Goal: Task Accomplishment & Management: Manage account settings

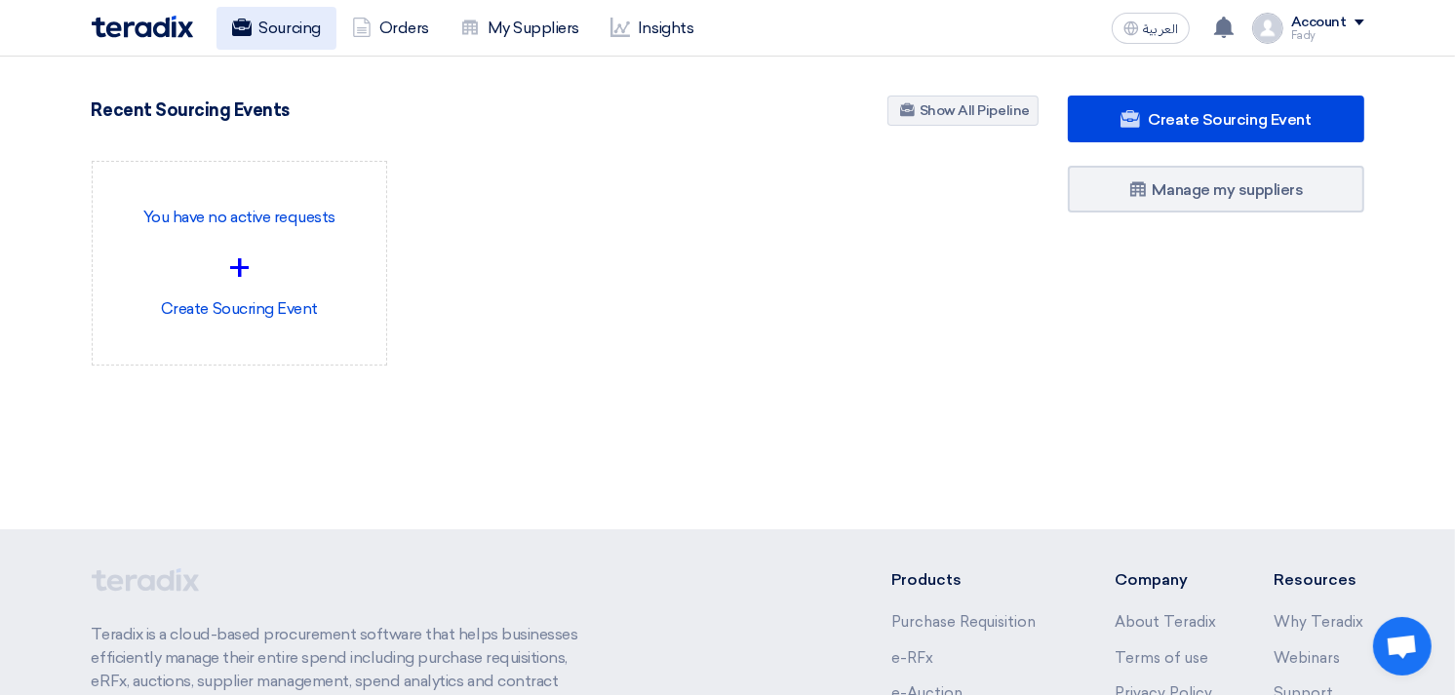
click at [265, 27] on link "Sourcing" at bounding box center [277, 28] width 120 height 43
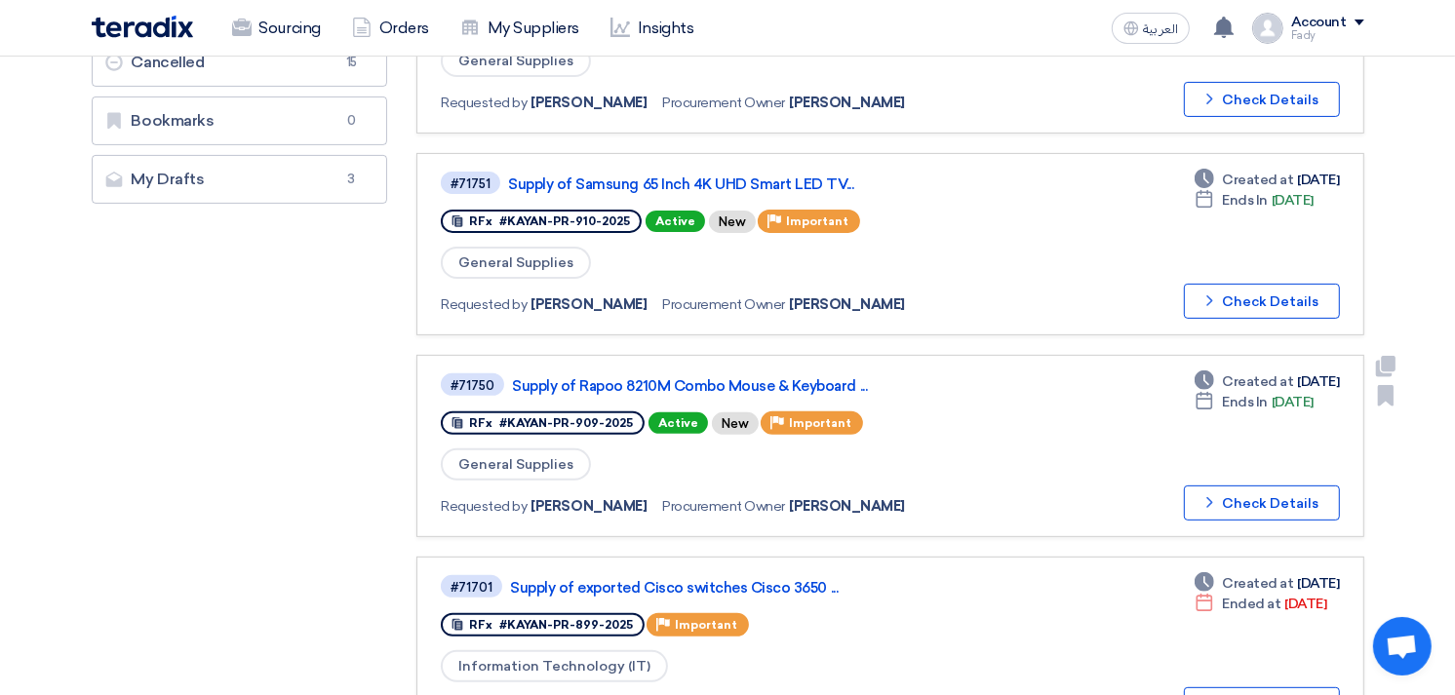
scroll to position [541, 0]
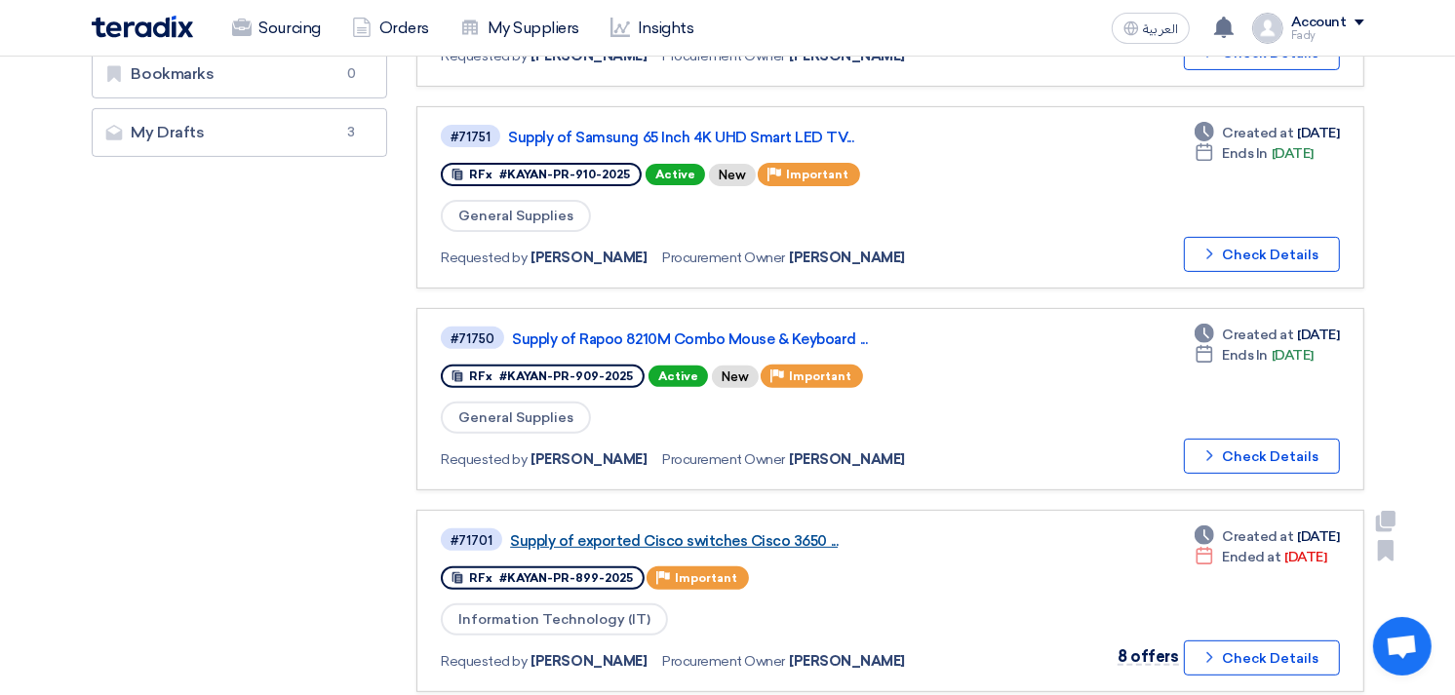
click at [800, 533] on link "Supply of exported Cisco switches Cisco 3650 ..." at bounding box center [754, 542] width 488 height 18
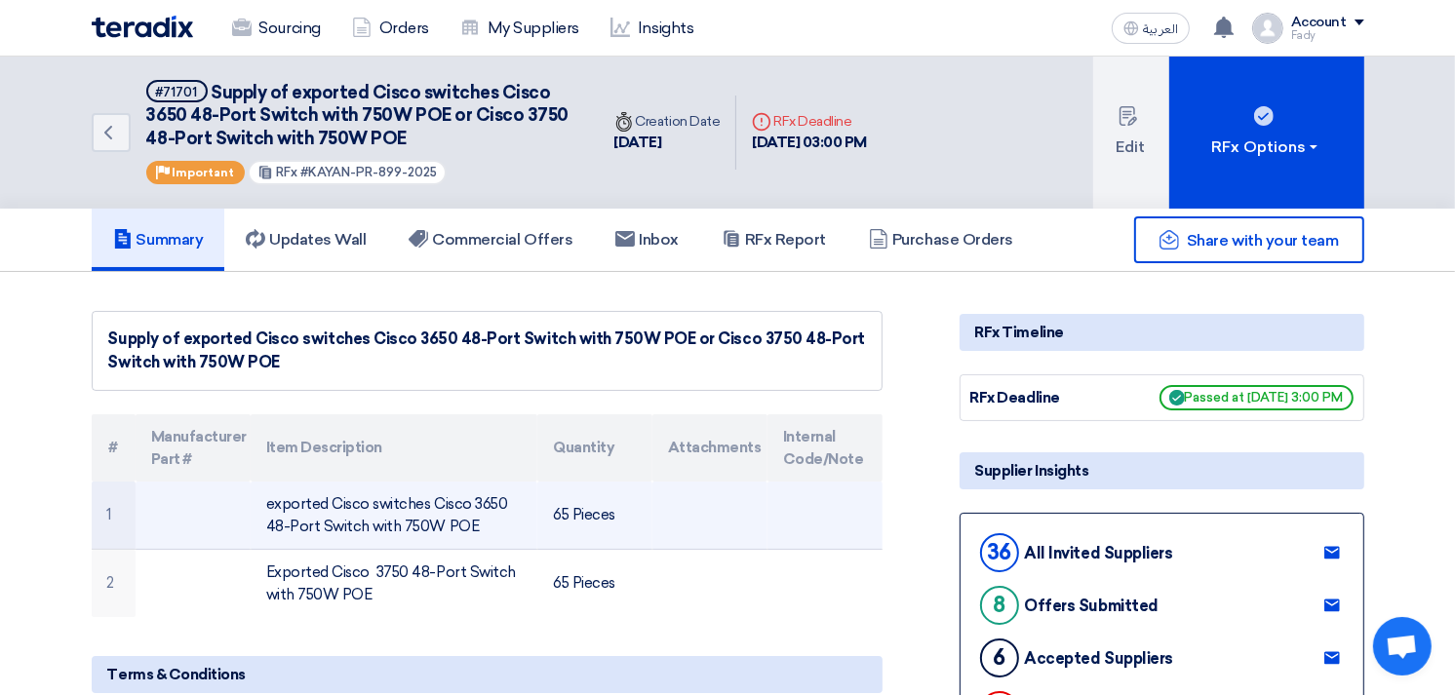
drag, startPoint x: 483, startPoint y: 523, endPoint x: 245, endPoint y: 507, distance: 238.5
click at [245, 507] on tr "1 exported Cisco switches Cisco 3650 48-Port Switch with 750W [PERSON_NAME] 65 …" at bounding box center [487, 516] width 791 height 68
copy tr "exported Cisco switches Cisco 3650 48-Port Switch with 750W POE"
click at [427, 508] on td "exported Cisco switches Cisco 3650 48-Port Switch with 750W POE" at bounding box center [394, 516] width 287 height 68
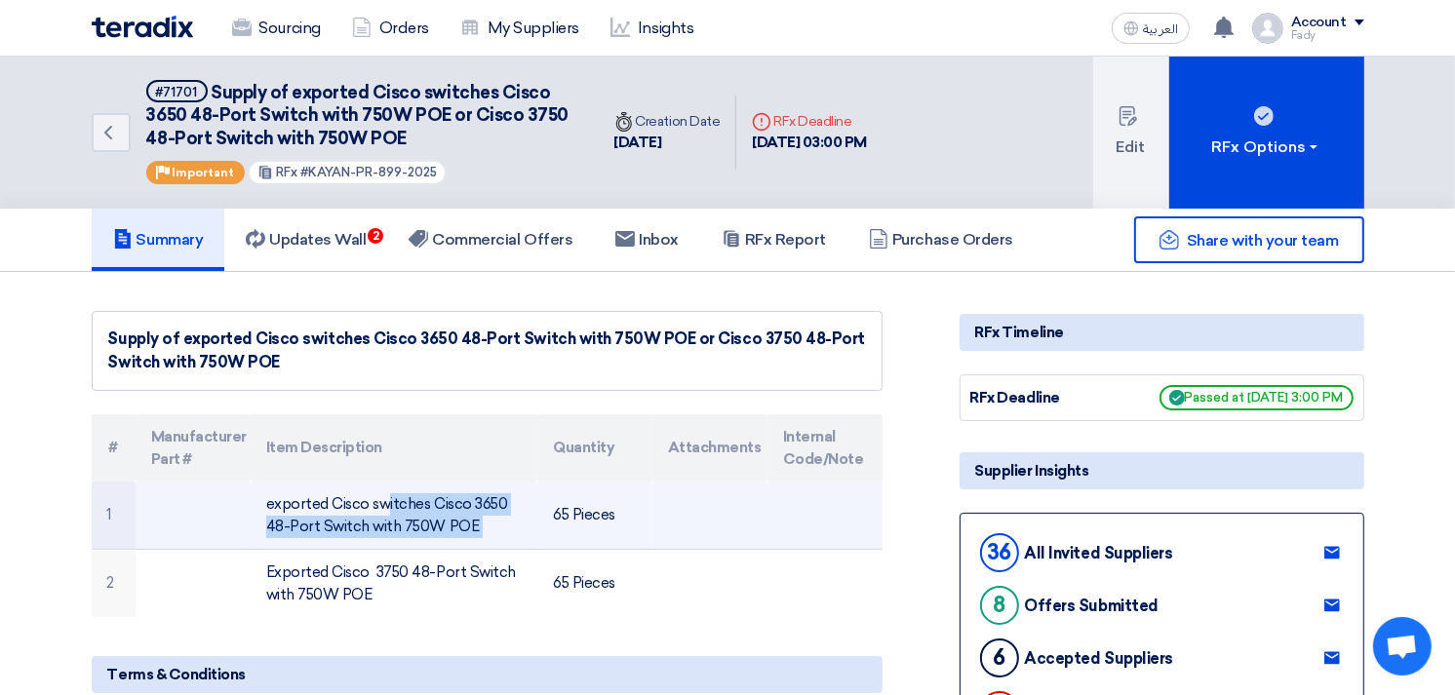
click at [427, 507] on td "exported Cisco switches Cisco 3650 48-Port Switch with 750W POE" at bounding box center [394, 516] width 287 height 68
click at [426, 505] on td "exported Cisco switches Cisco 3650 48-Port Switch with 750W POE" at bounding box center [394, 516] width 287 height 68
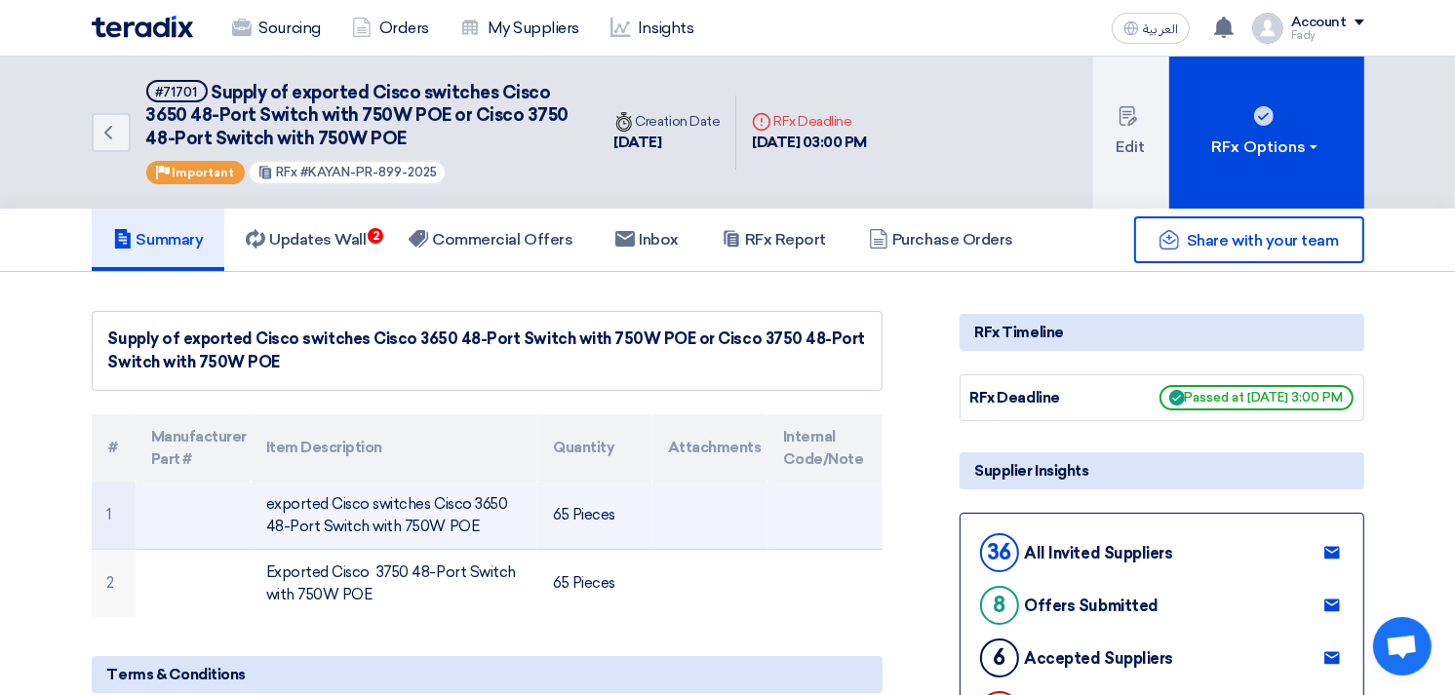
click at [423, 504] on td "exported Cisco switches Cisco 3650 48-Port Switch with 750W POE" at bounding box center [394, 516] width 287 height 68
click at [423, 507] on td "exported Cisco switches Cisco 3650 48-Port Switch with 750W POE" at bounding box center [394, 516] width 287 height 68
copy tr "exported Cisco switches Cisco 3650 48-Port Switch with 750W POE"
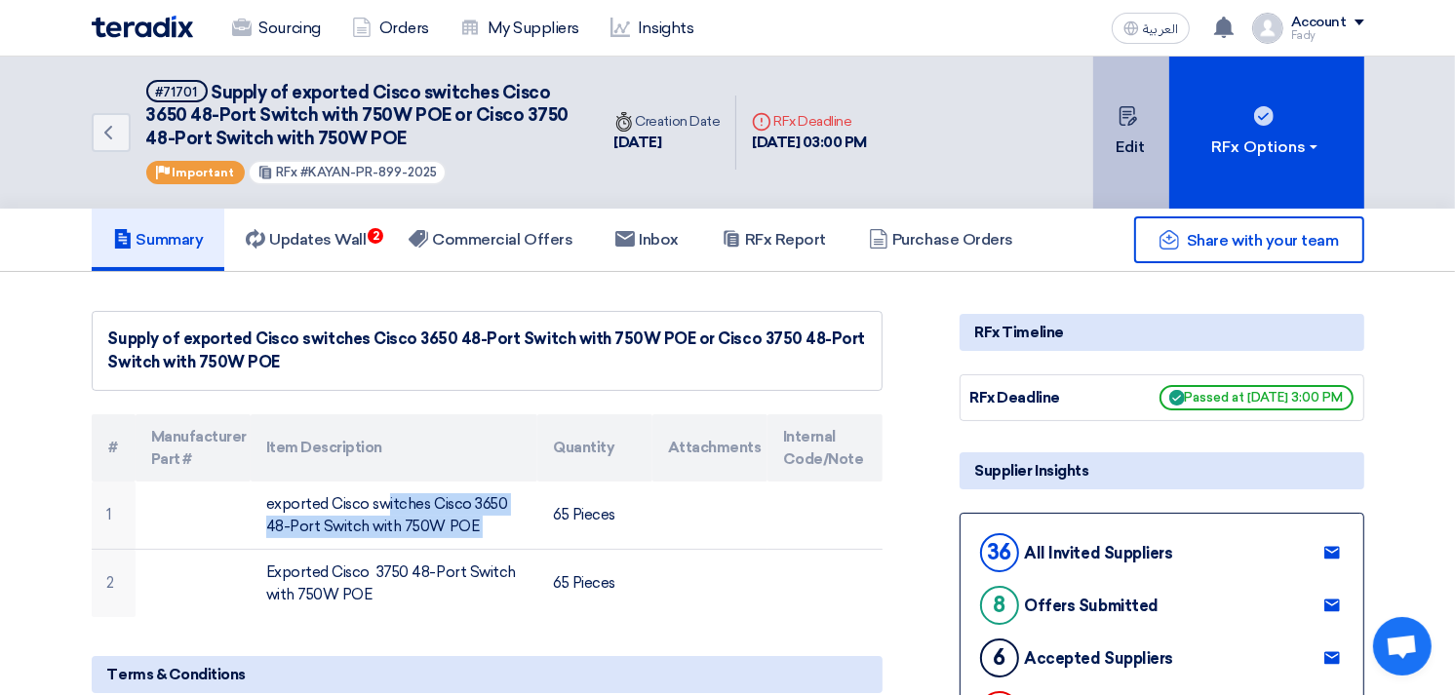
click at [1127, 107] on icon at bounding box center [1129, 116] width 20 height 20
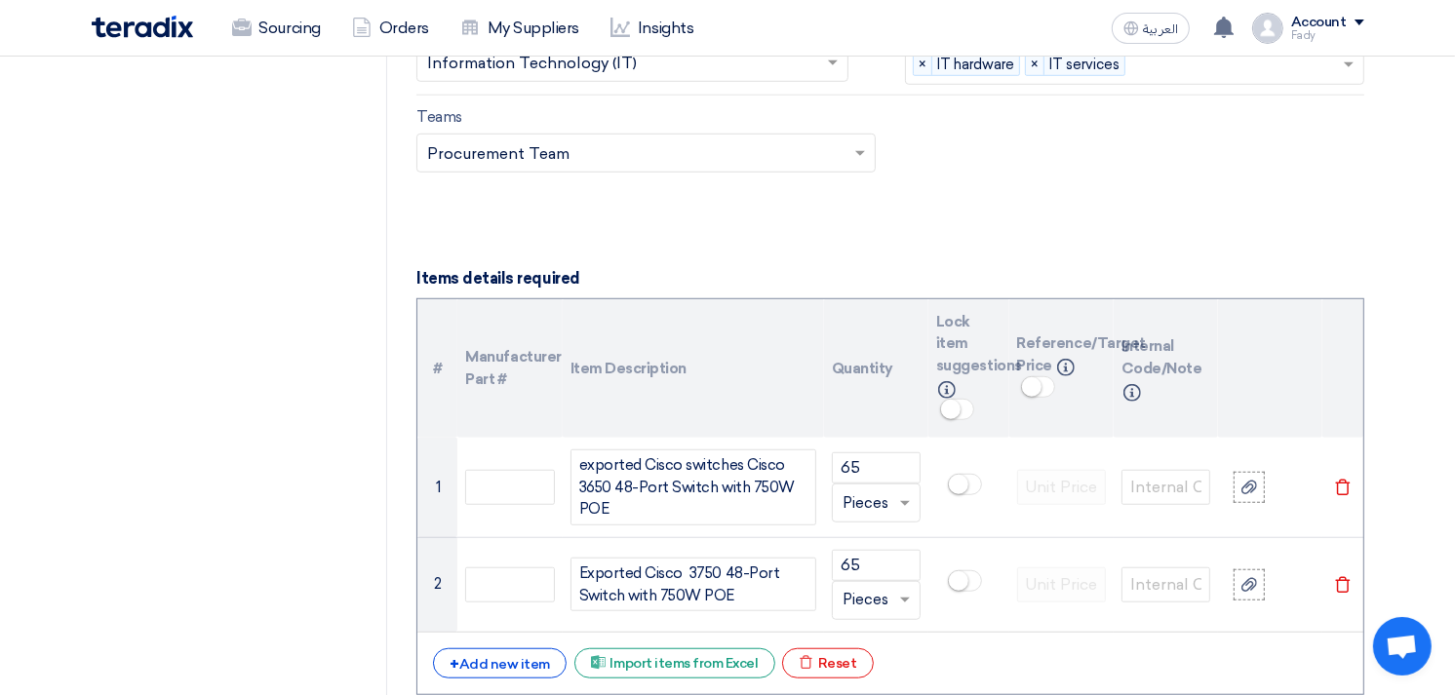
scroll to position [1192, 0]
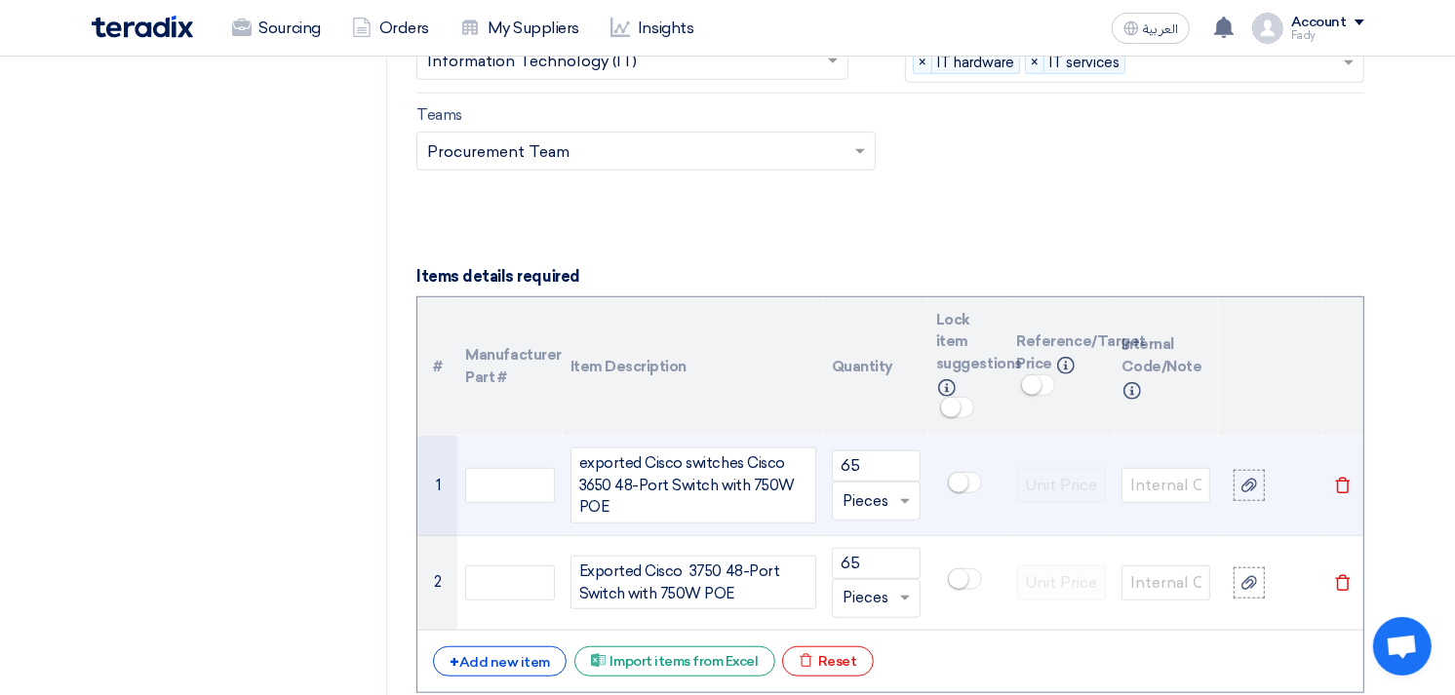
click at [651, 493] on div "exported Cisco switches Cisco 3650 48-Port Switch with 750W POE" at bounding box center [694, 486] width 246 height 76
copy div "exported Cisco switches Cisco 3650 48-Port Switch with 750W POE"
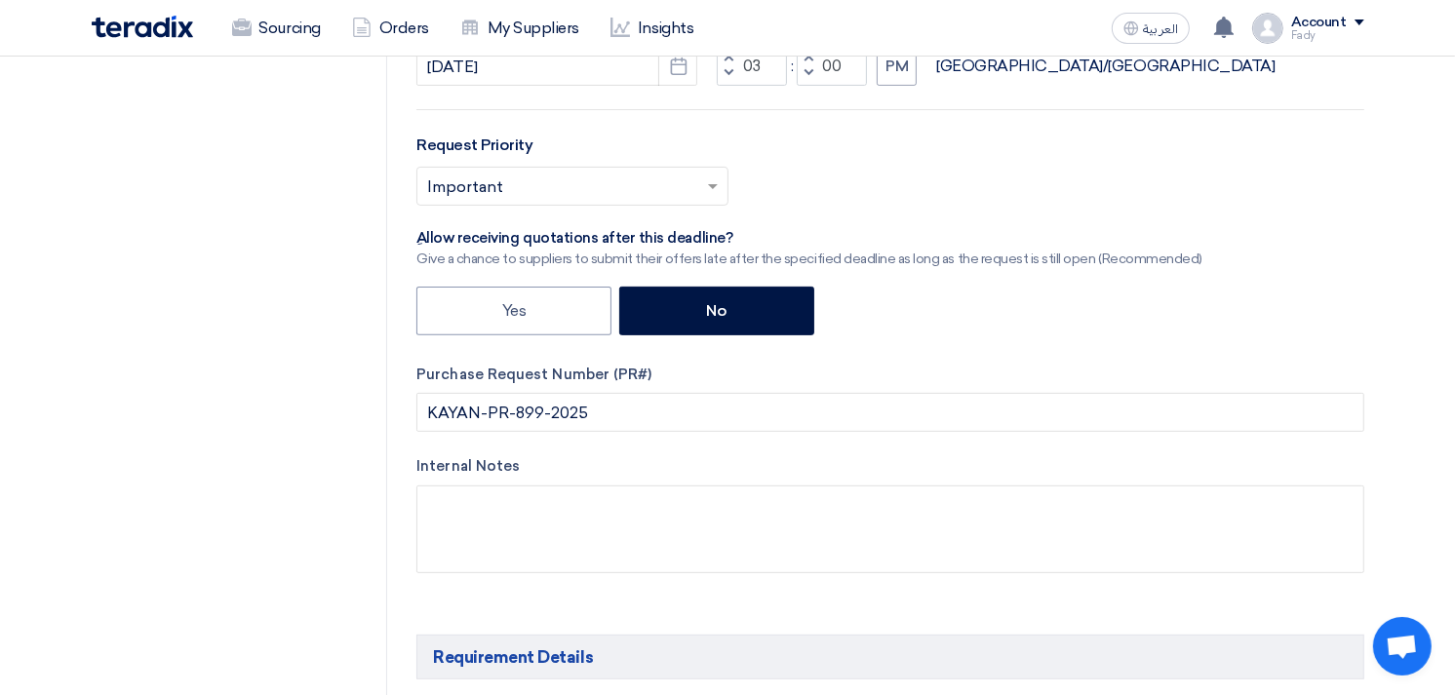
scroll to position [650, 0]
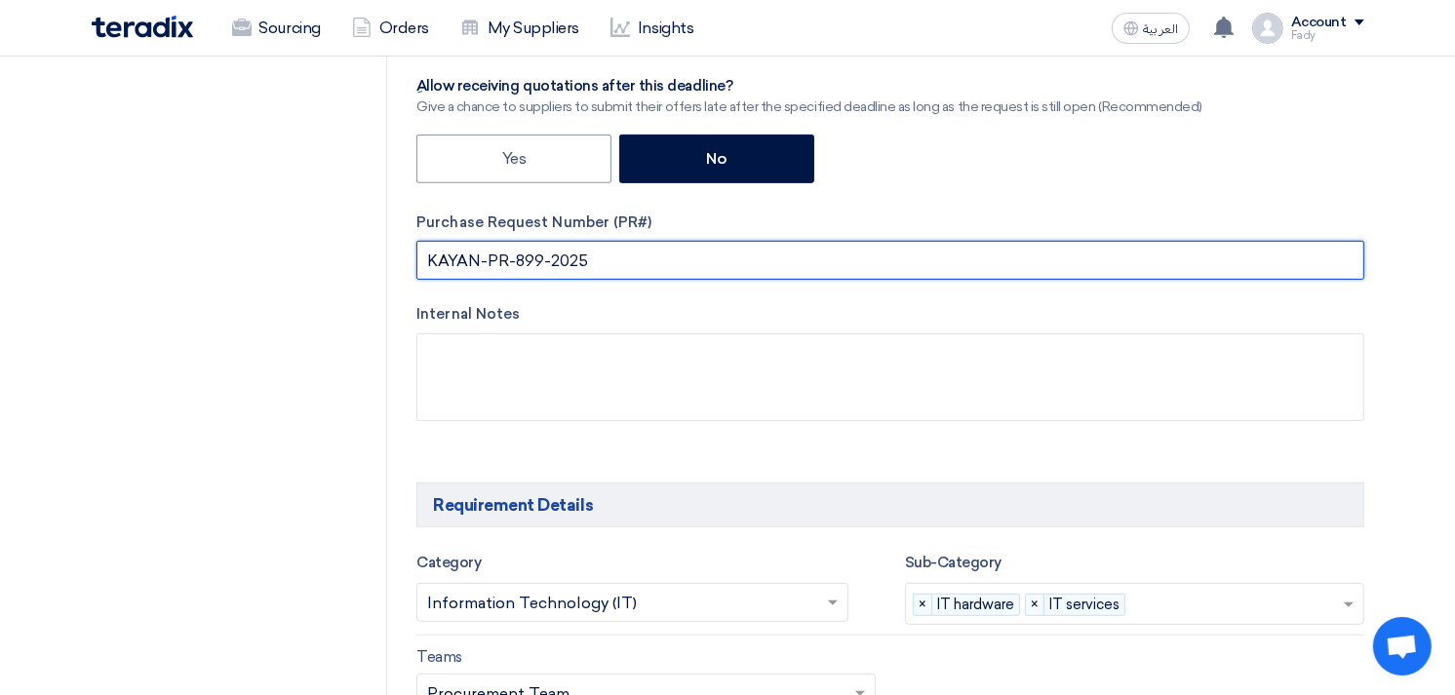
drag, startPoint x: 590, startPoint y: 254, endPoint x: 337, endPoint y: 273, distance: 254.4
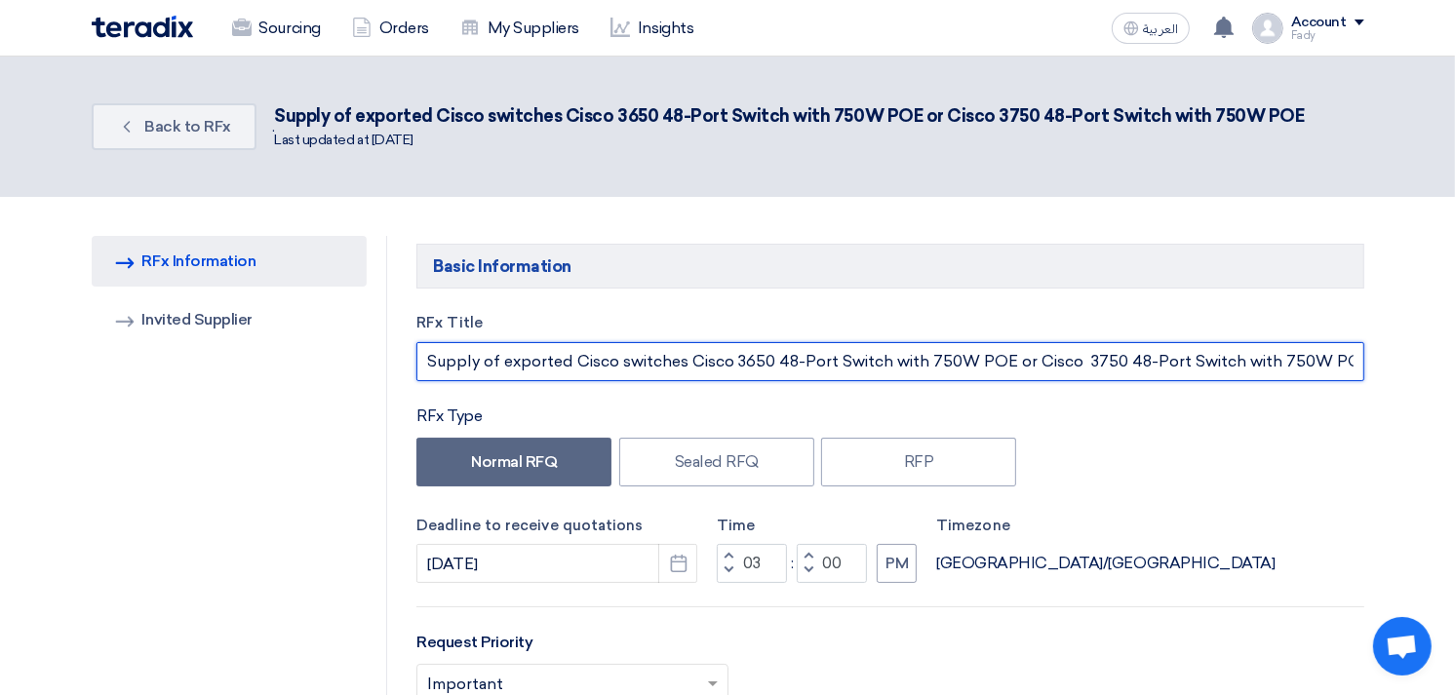
click at [1188, 361] on input "Supply of exported Cisco switches Cisco 3650 48-Port Switch with 750W POE or Ci…" at bounding box center [889, 361] width 947 height 39
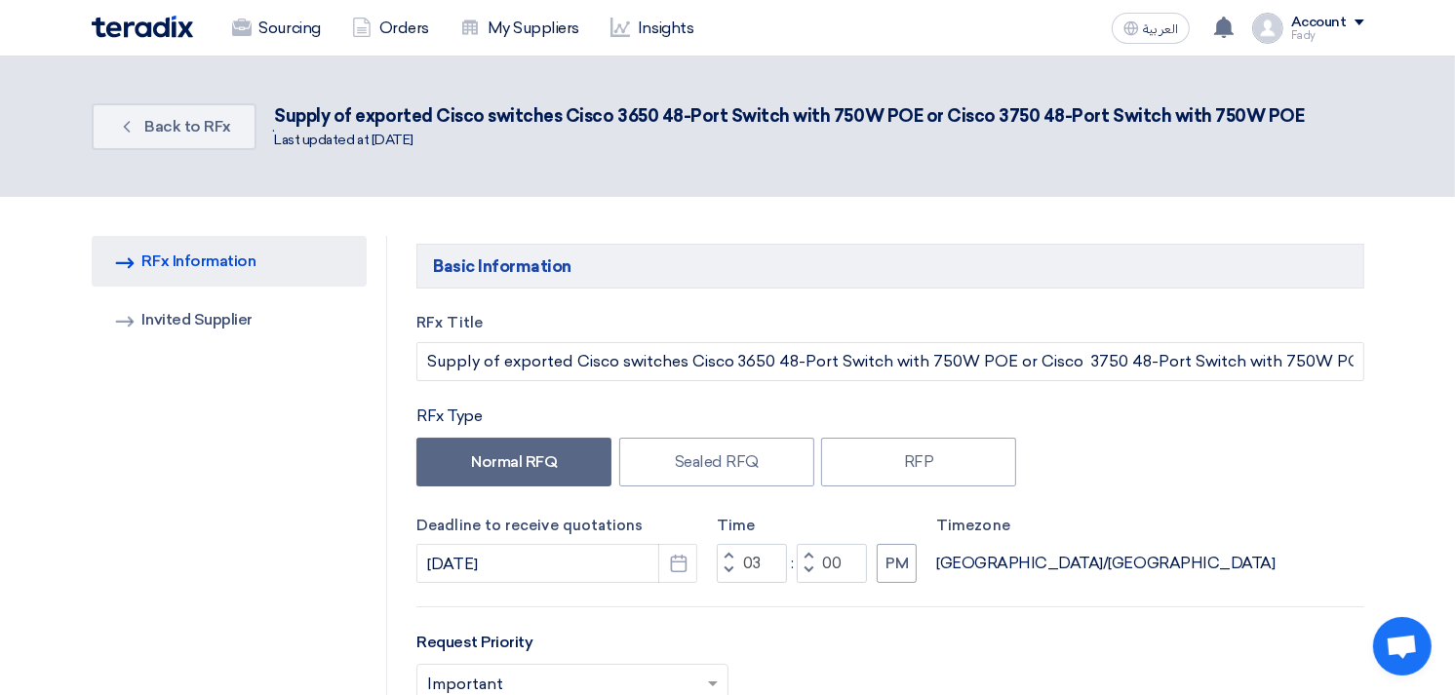
click at [1234, 474] on div "Normal RFQ Sealed RFQ RFP" at bounding box center [889, 465] width 947 height 54
click at [179, 117] on span "Back to RFx" at bounding box center [187, 126] width 87 height 19
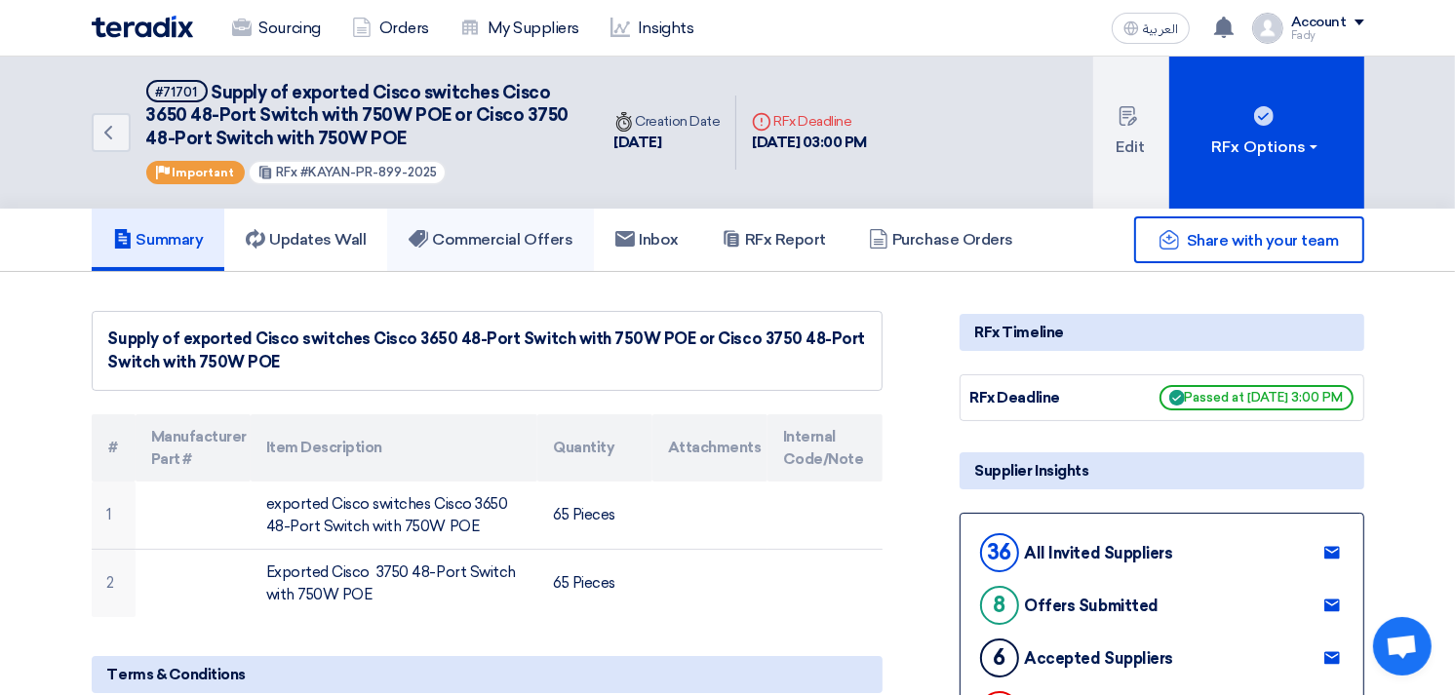
click at [481, 237] on h5 "Commercial Offers" at bounding box center [491, 240] width 164 height 20
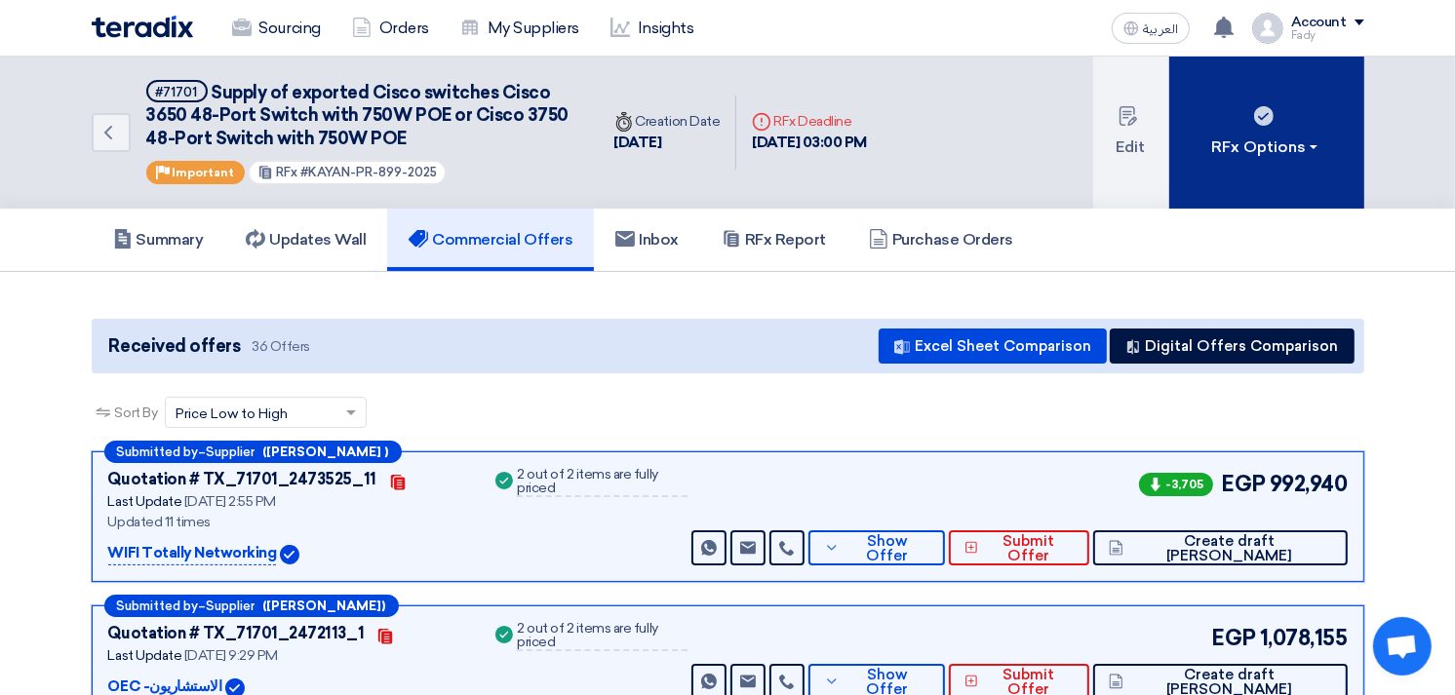
click at [1305, 139] on div "RFx Options" at bounding box center [1266, 147] width 110 height 23
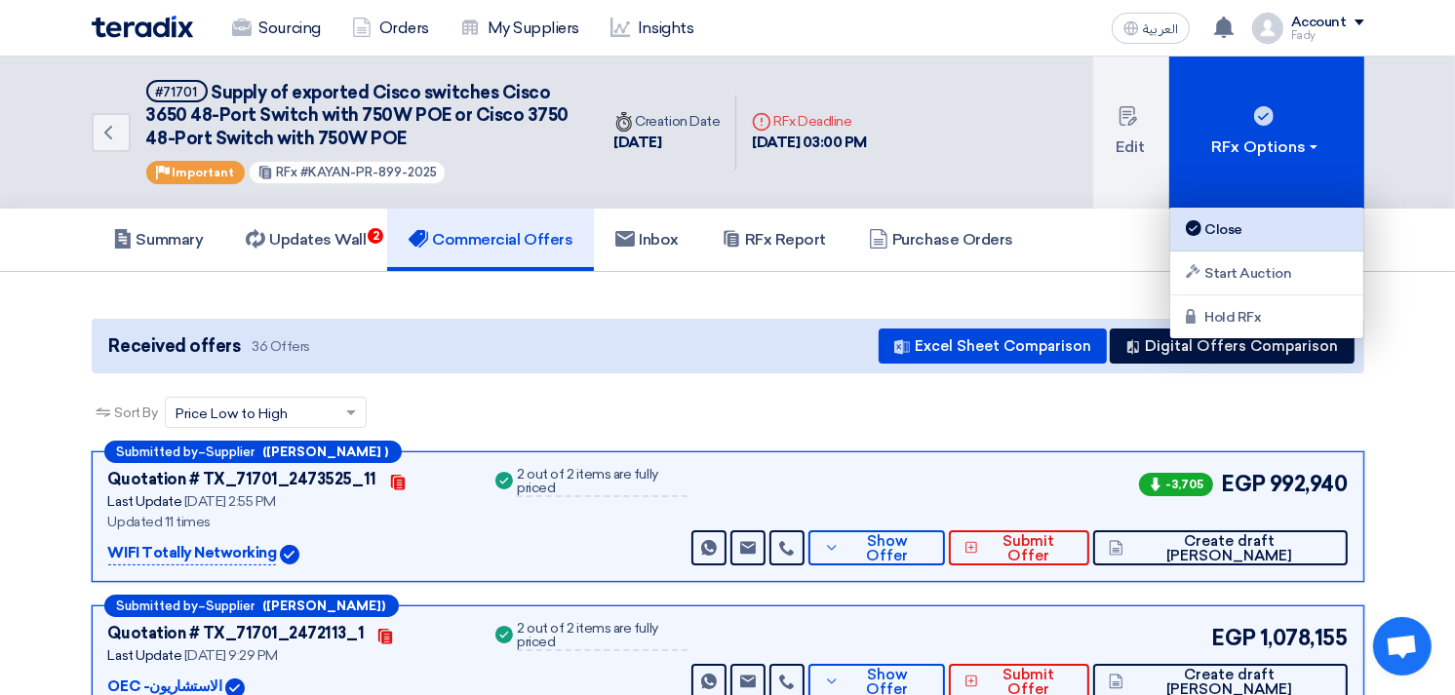
click at [1245, 237] on div "Close" at bounding box center [1267, 229] width 170 height 23
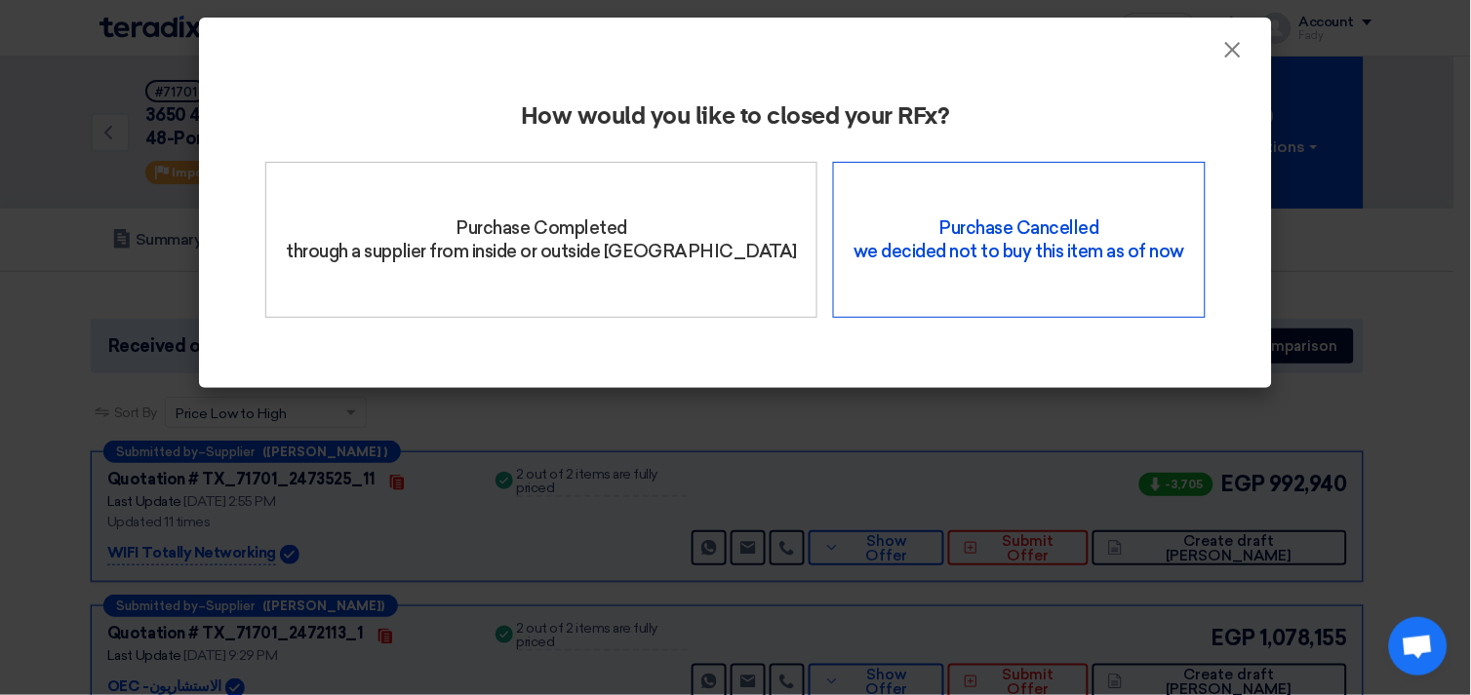
click at [871, 268] on div "Purchase Cancelled we decided not to buy this item as of now" at bounding box center [1019, 240] width 372 height 156
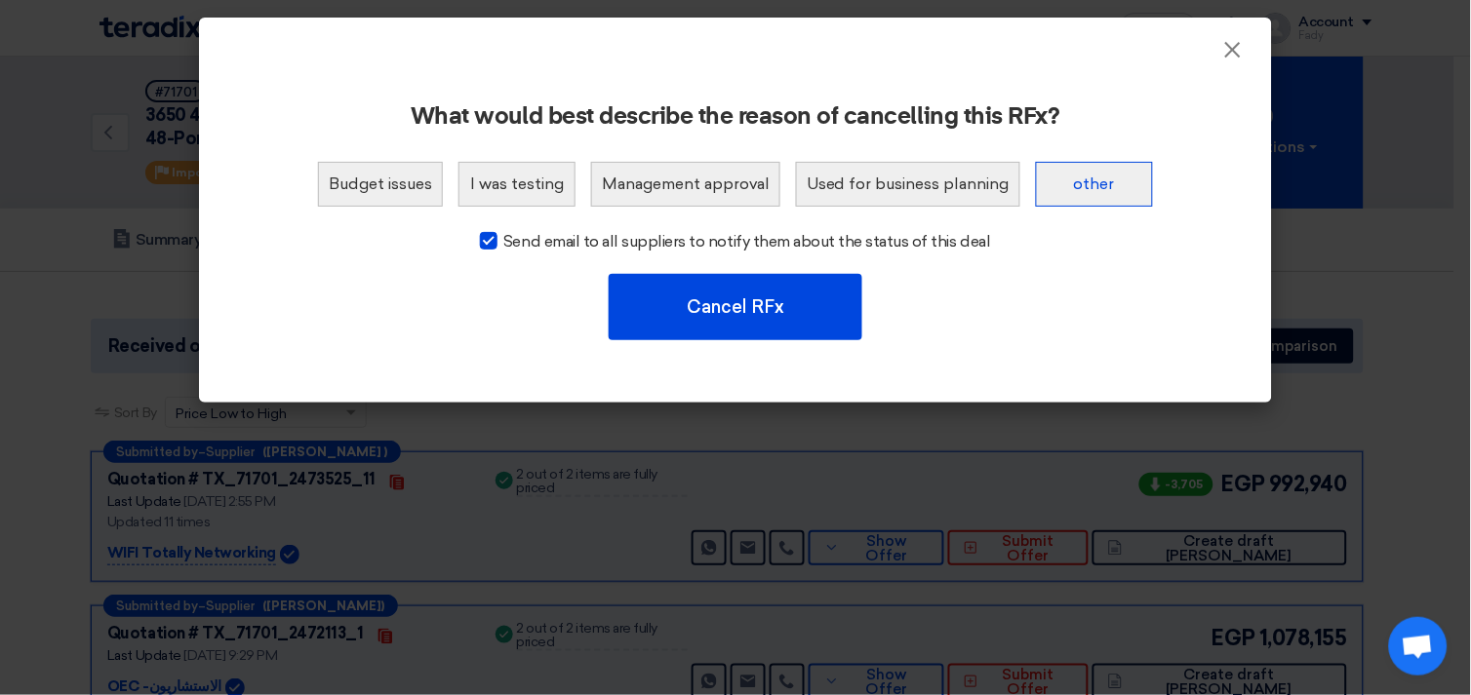
click at [1077, 180] on button "other" at bounding box center [1094, 184] width 117 height 45
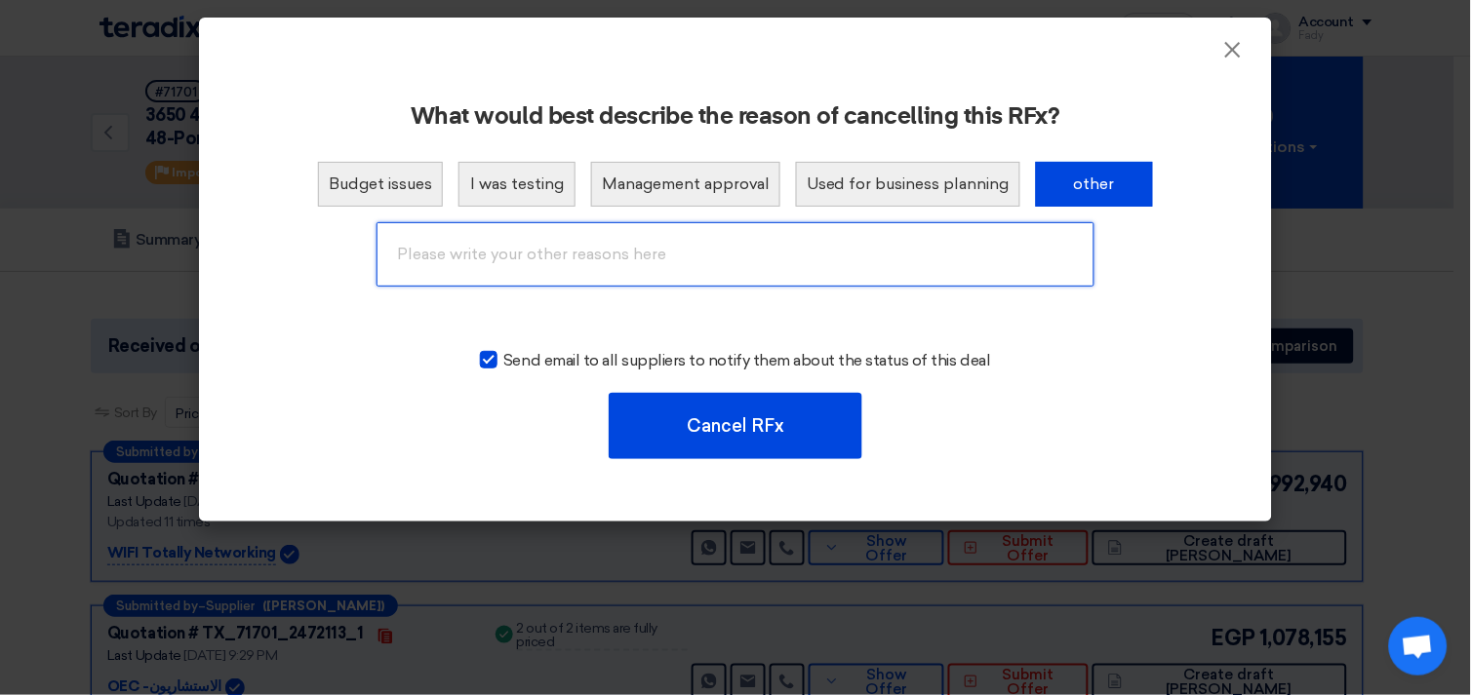
click at [673, 263] on input "text" at bounding box center [736, 254] width 718 height 64
type input "Cancelled"
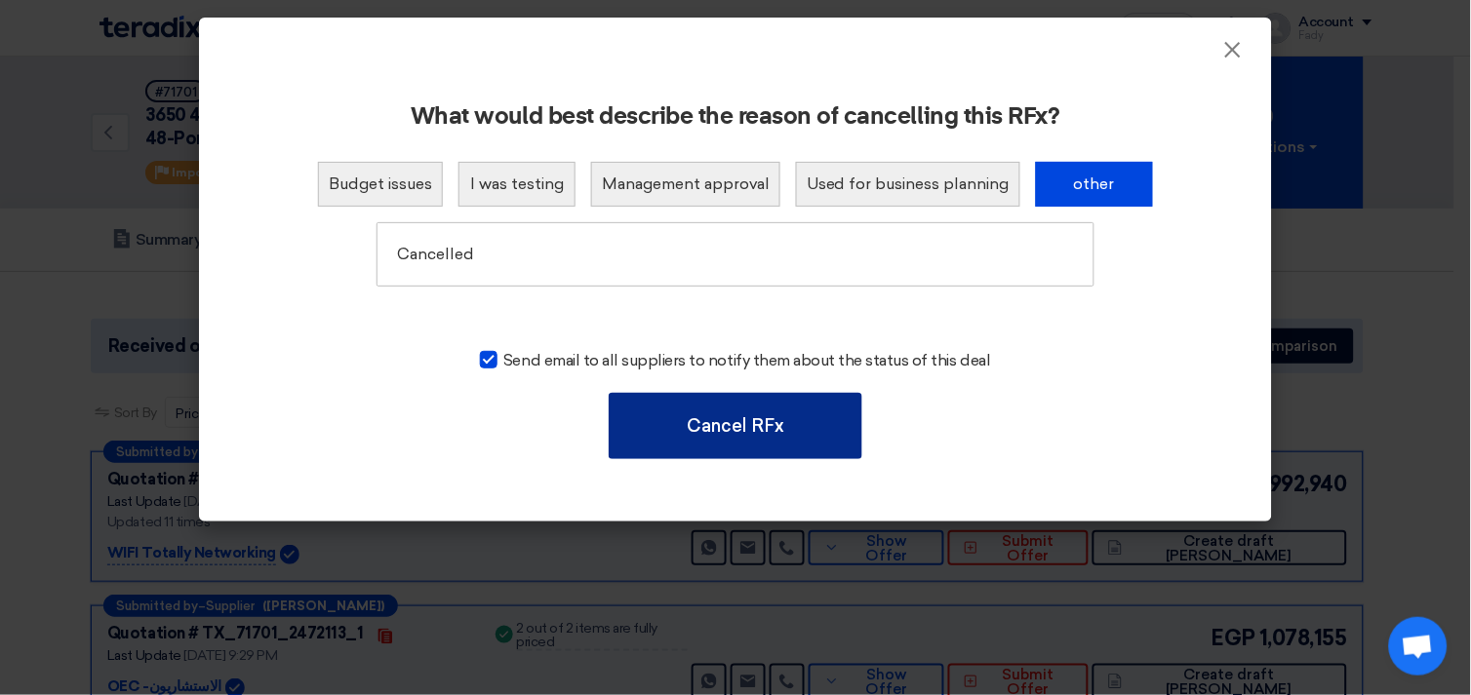
click at [727, 402] on button "Cancel RFx" at bounding box center [736, 426] width 254 height 66
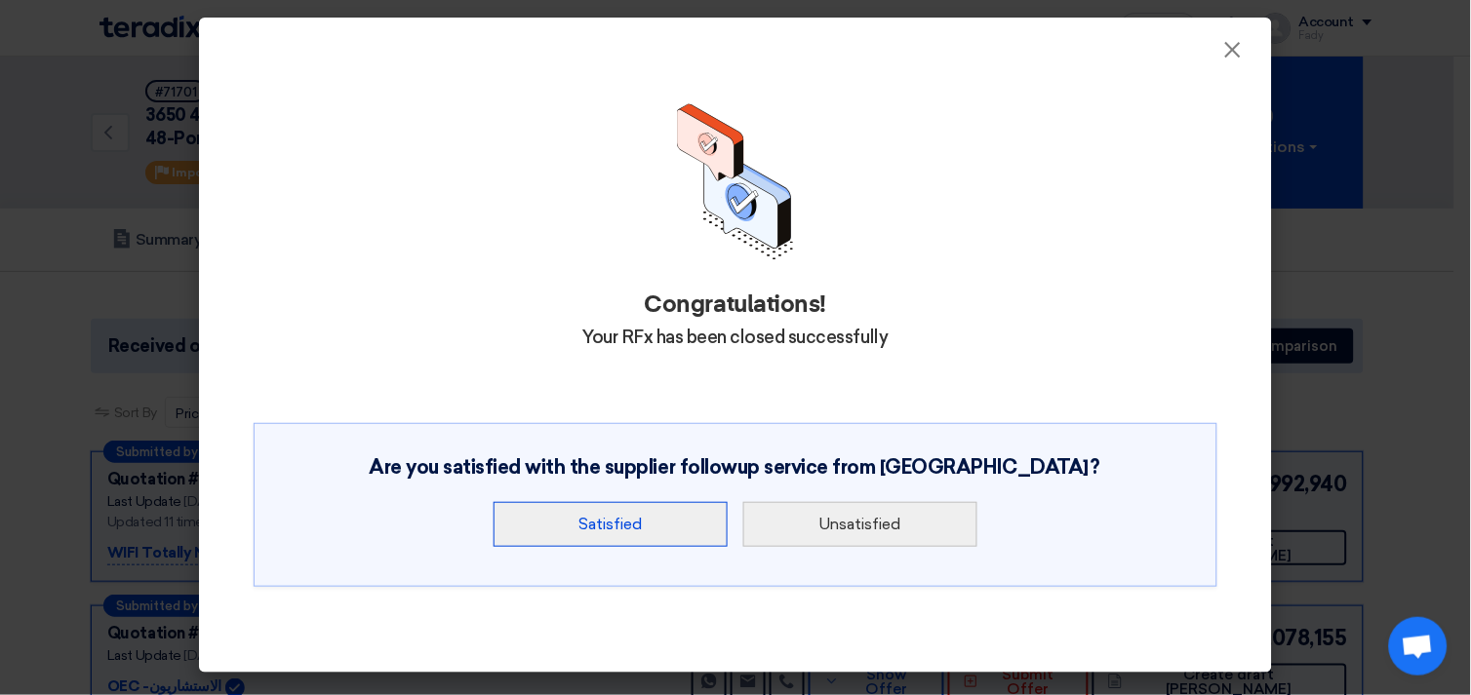
click at [654, 518] on button "Satisfied" at bounding box center [611, 524] width 234 height 45
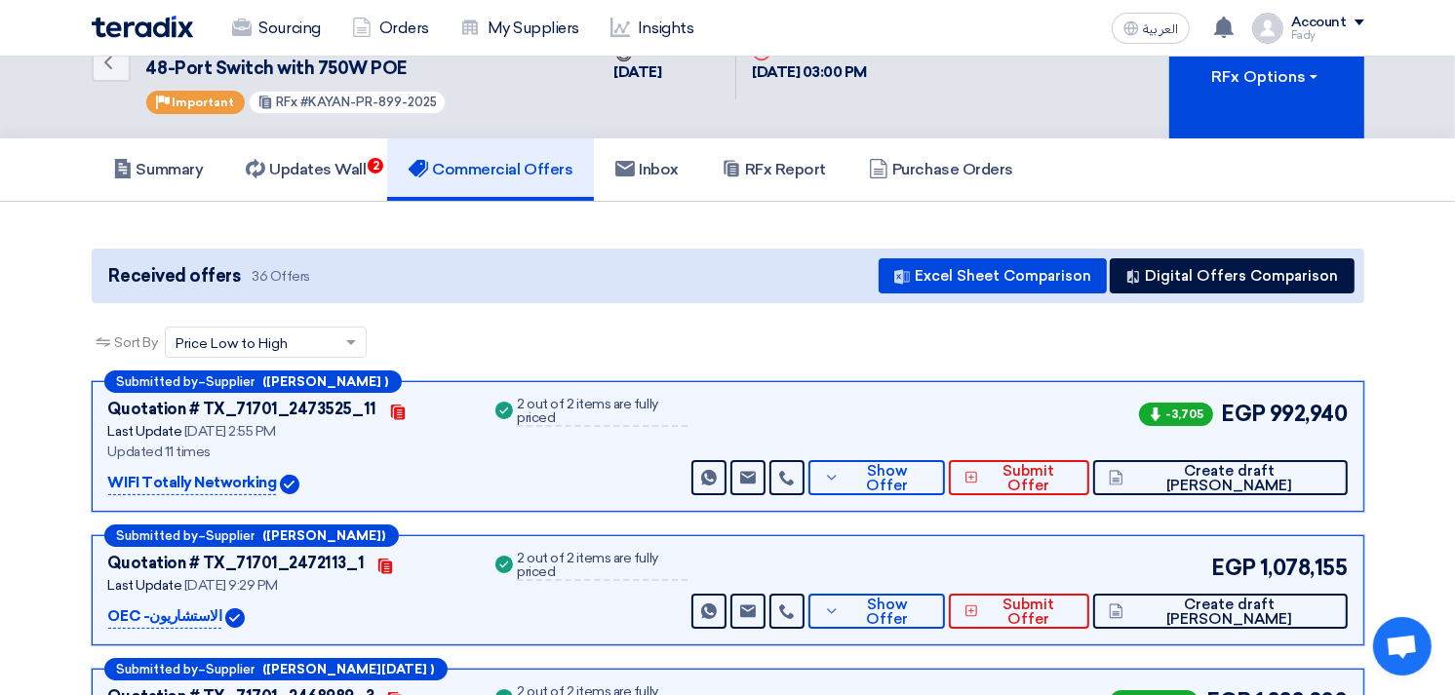
scroll to position [108, 0]
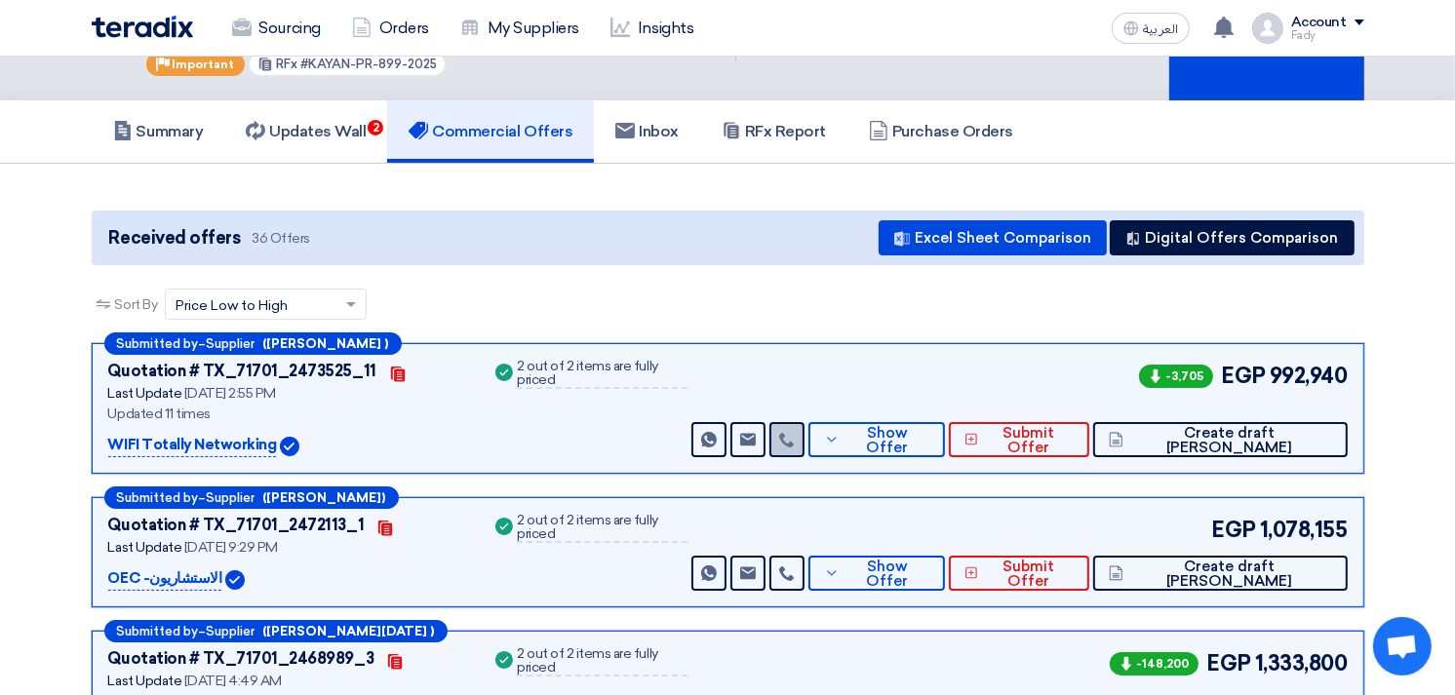
click at [795, 432] on icon at bounding box center [787, 440] width 16 height 16
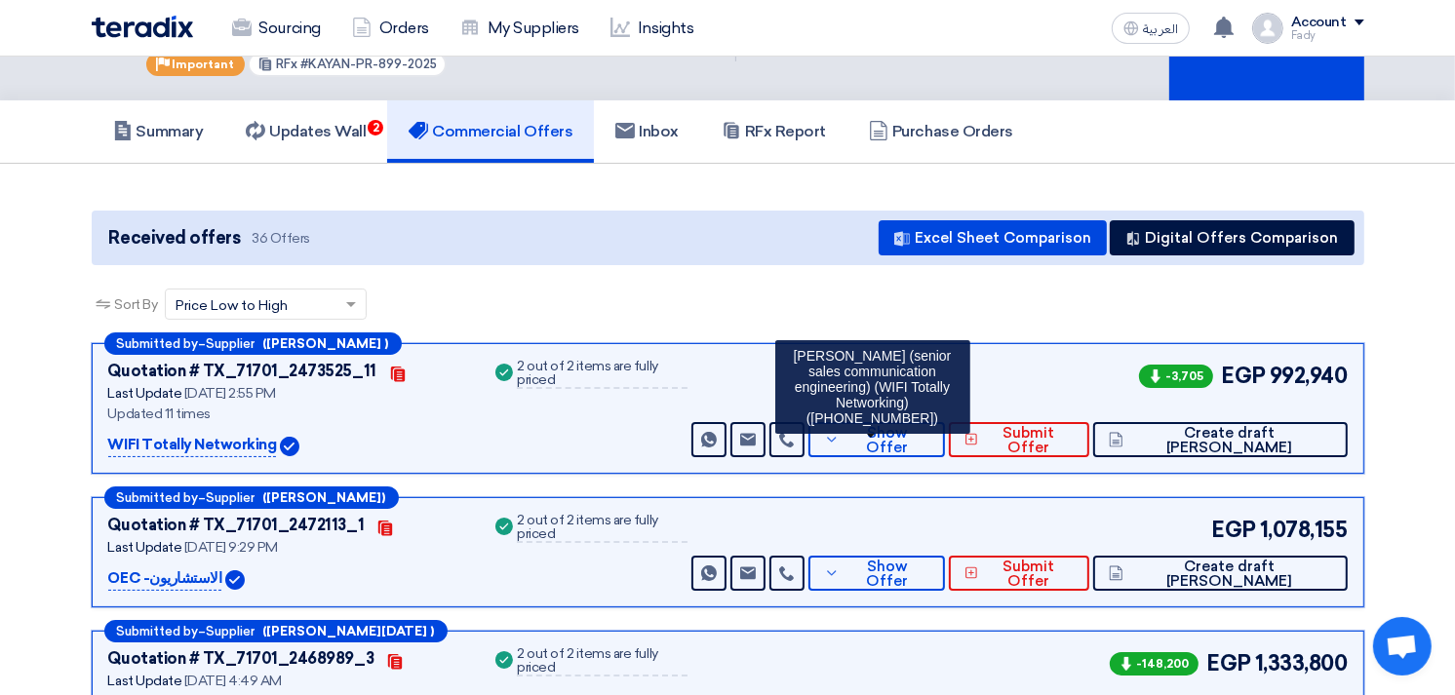
click at [1046, 383] on div "-3,705 EGP 992,940 Send Message Send Message" at bounding box center [1017, 409] width 659 height 98
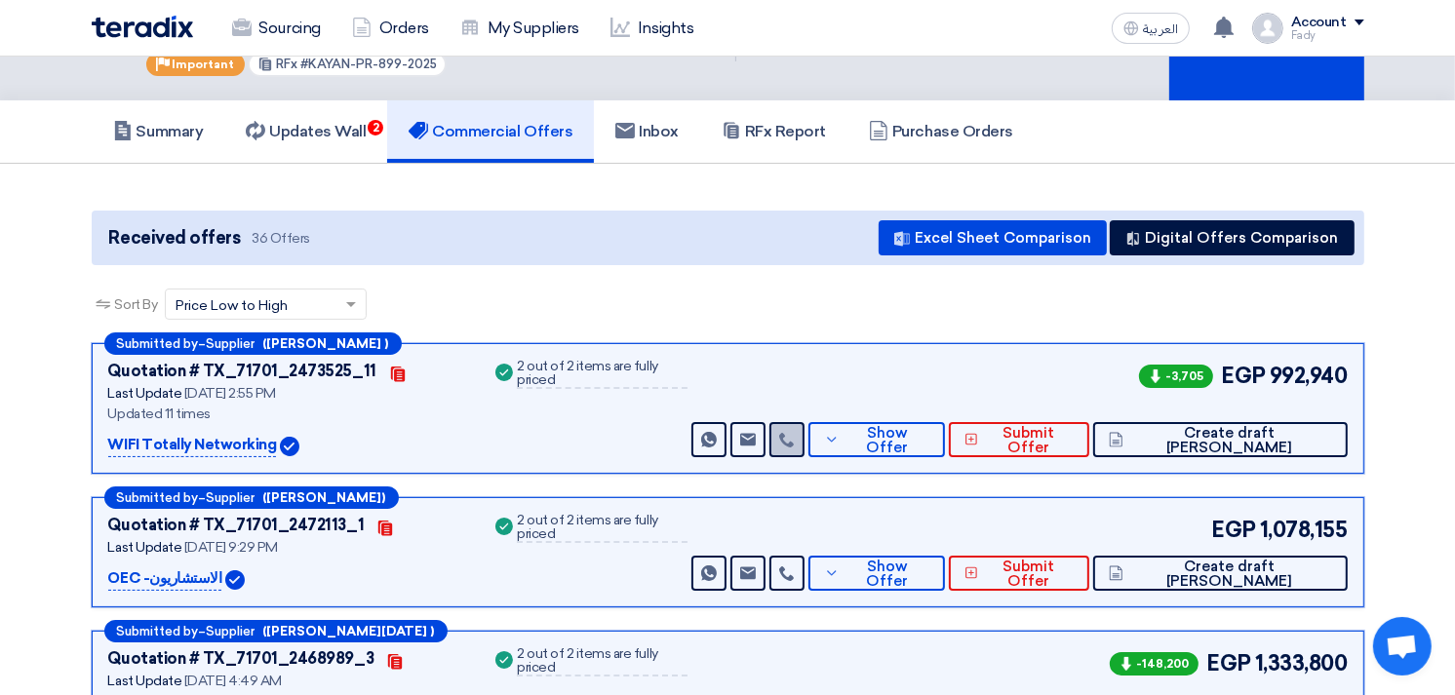
click at [805, 422] on link at bounding box center [787, 439] width 35 height 35
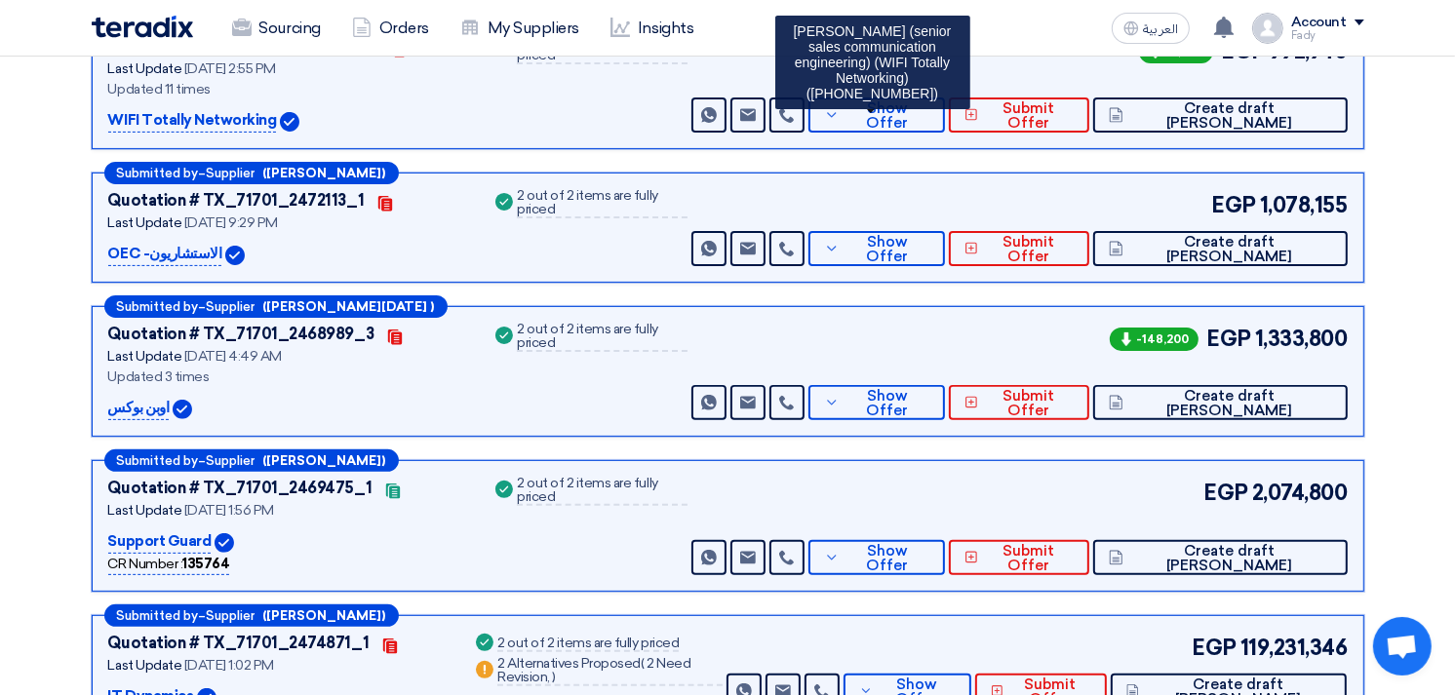
scroll to position [325, 0]
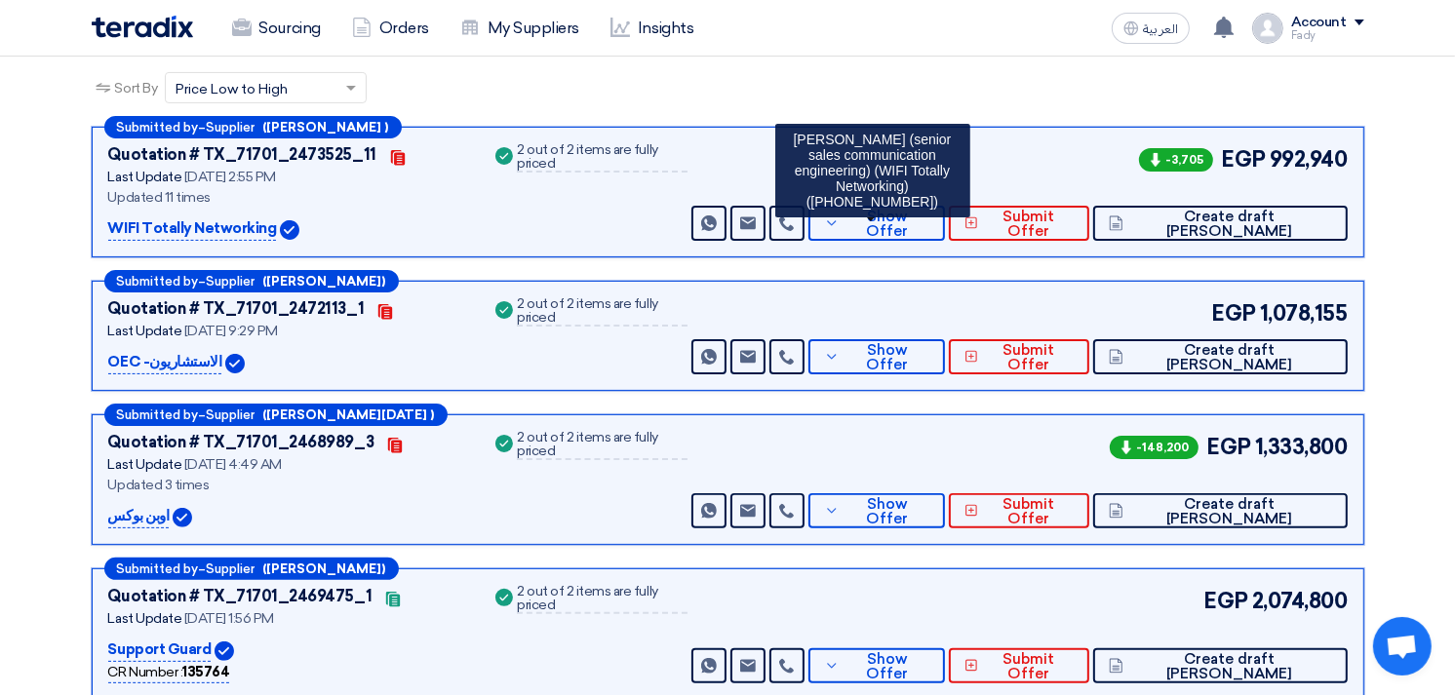
click at [1027, 164] on div "-3,705 EGP 992,940 Send Message Send Message" at bounding box center [1017, 192] width 659 height 98
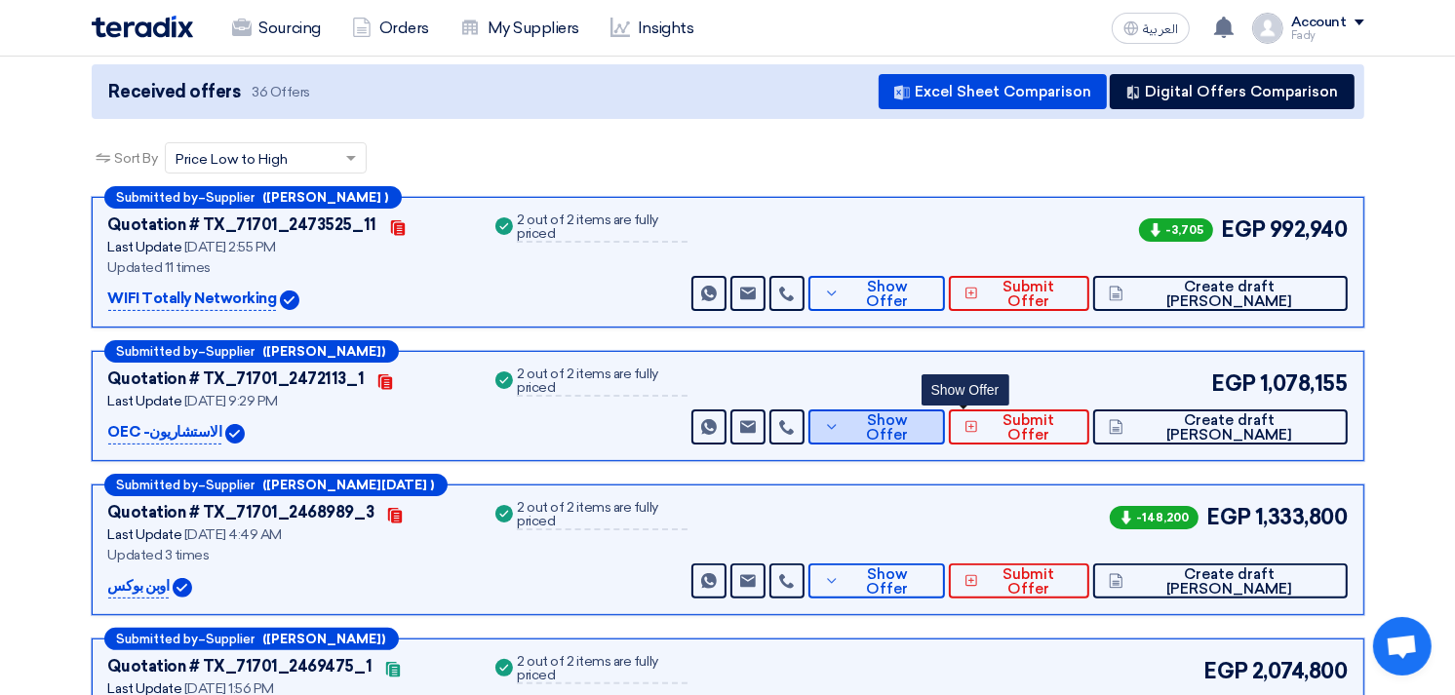
scroll to position [217, 0]
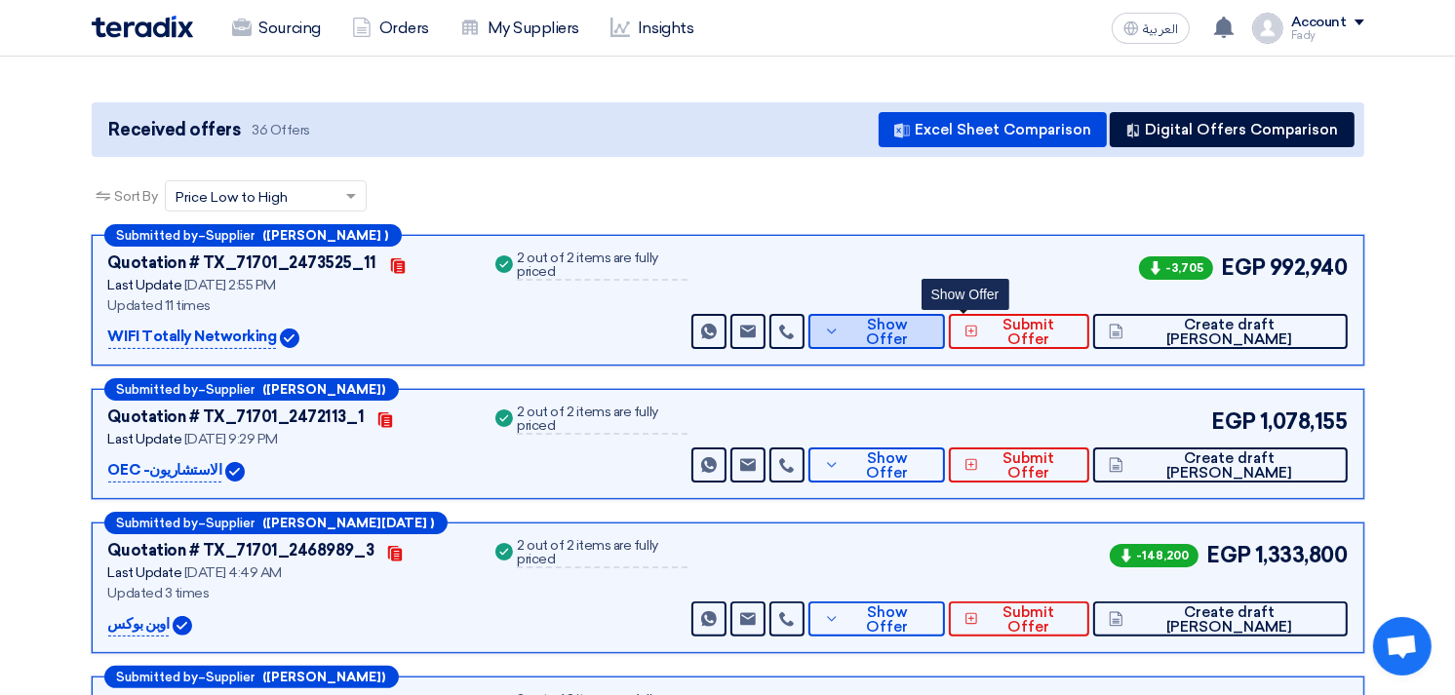
click at [930, 332] on span "Show Offer" at bounding box center [887, 332] width 85 height 29
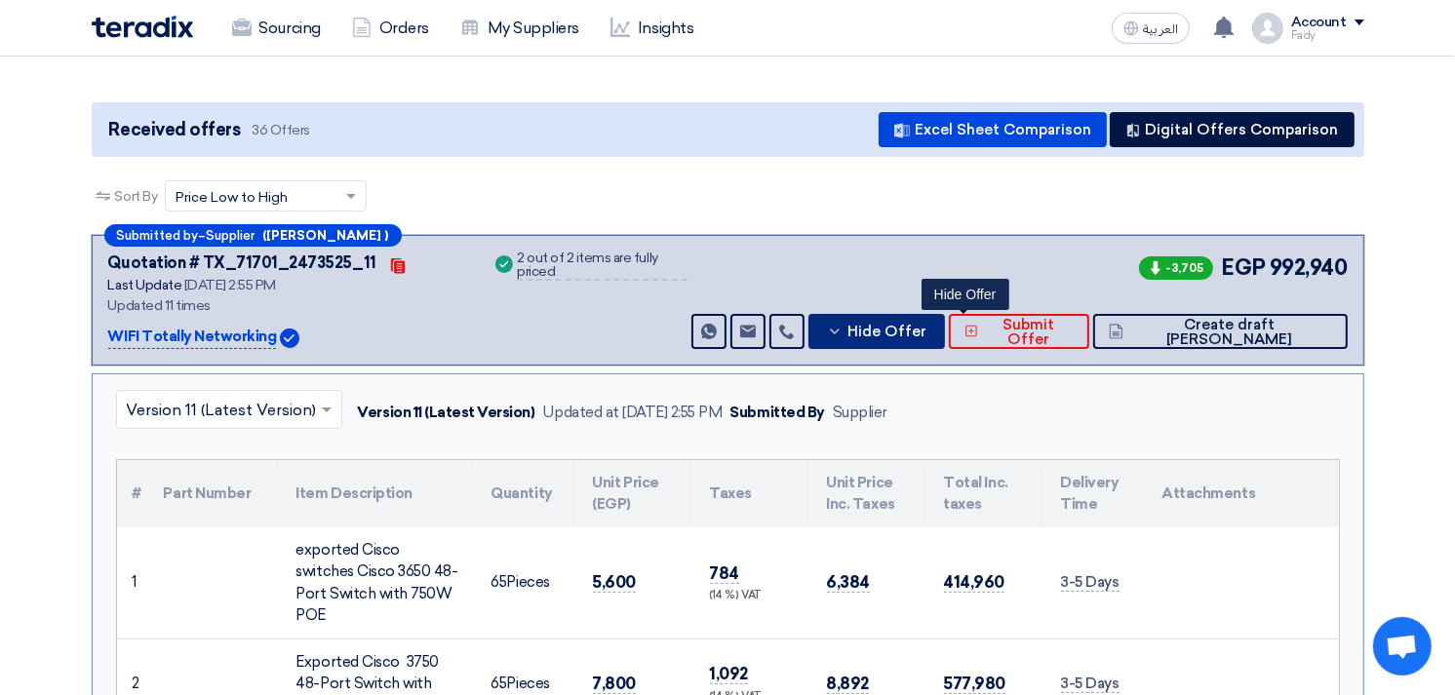
click at [927, 332] on span "Hide Offer" at bounding box center [887, 332] width 79 height 15
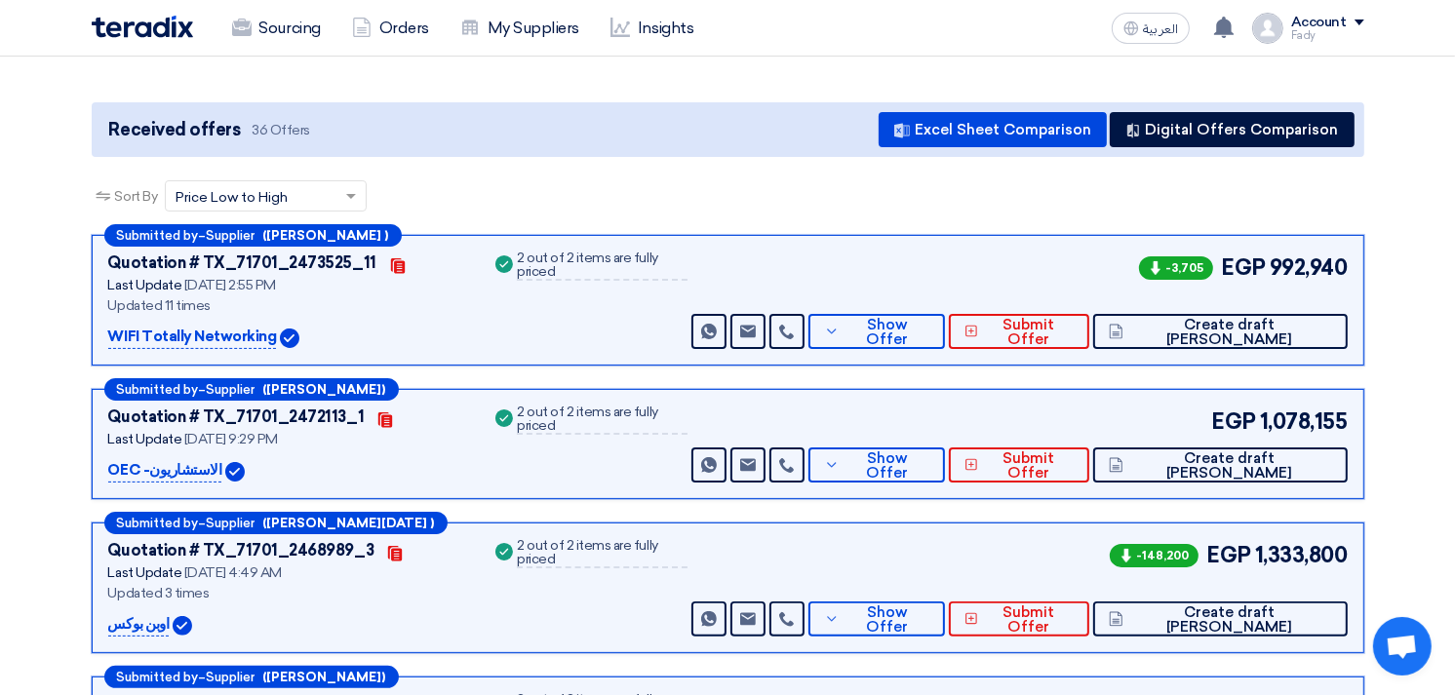
click at [805, 456] on link at bounding box center [787, 465] width 35 height 35
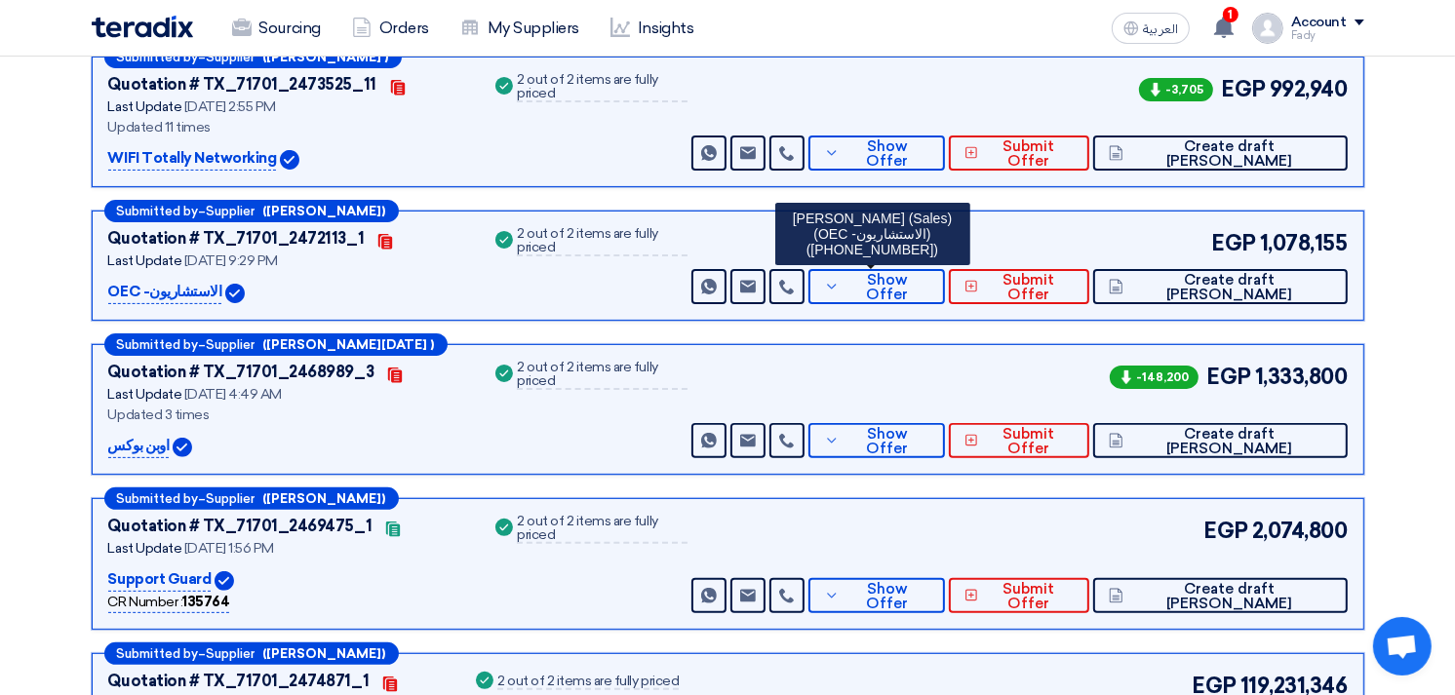
scroll to position [433, 0]
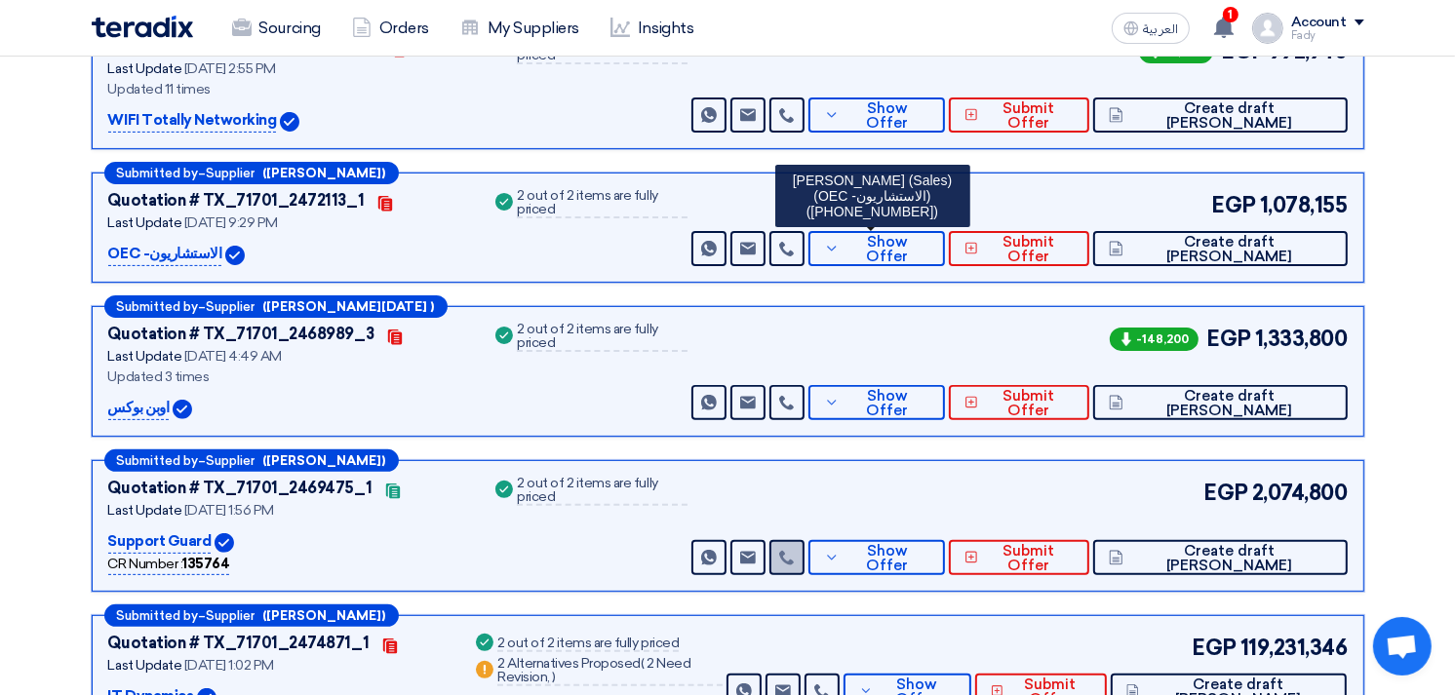
click at [805, 563] on link at bounding box center [787, 557] width 35 height 35
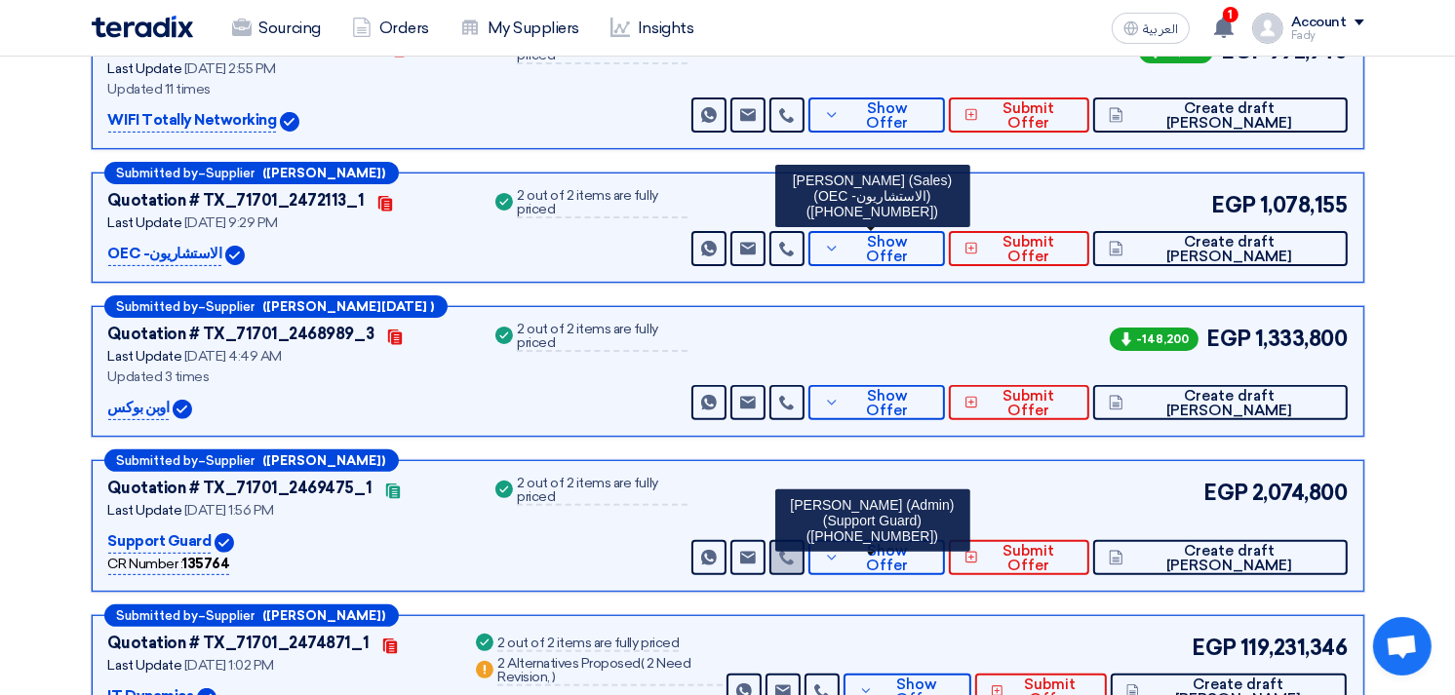
click at [795, 552] on icon at bounding box center [787, 558] width 16 height 16
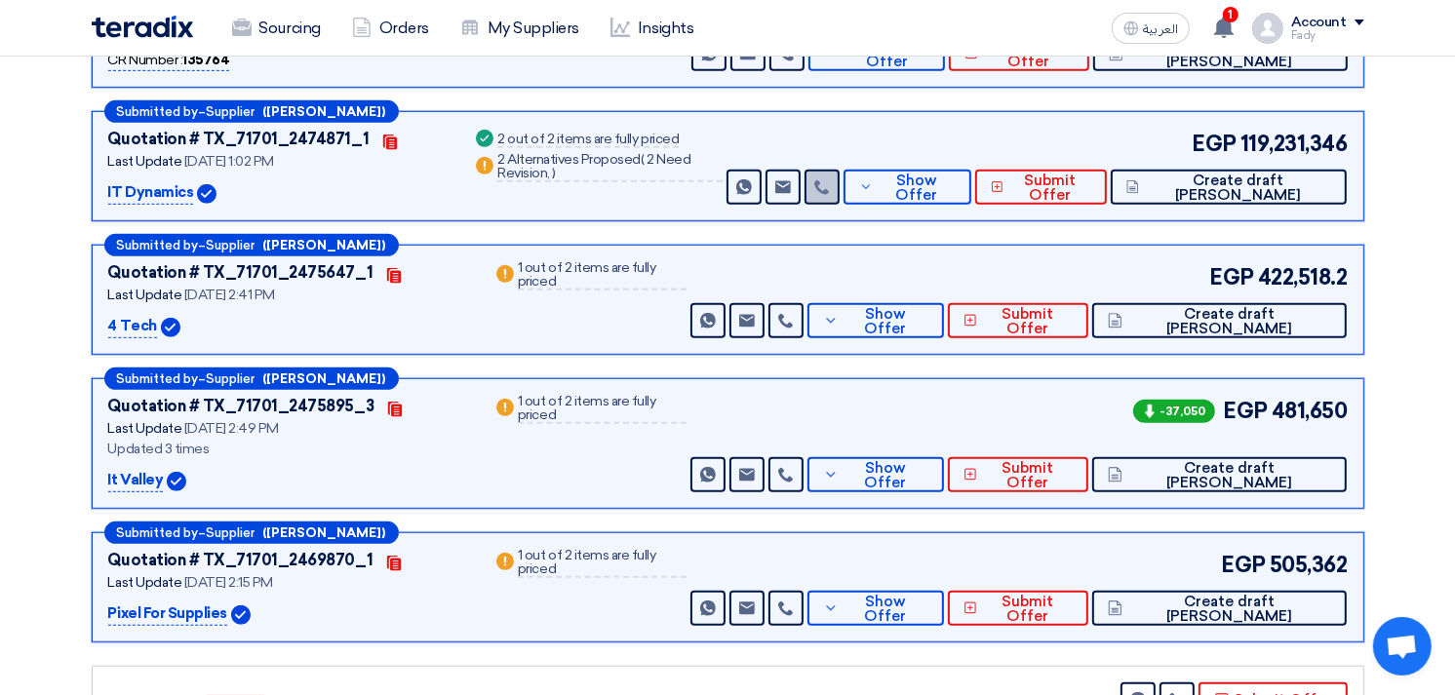
scroll to position [975, 0]
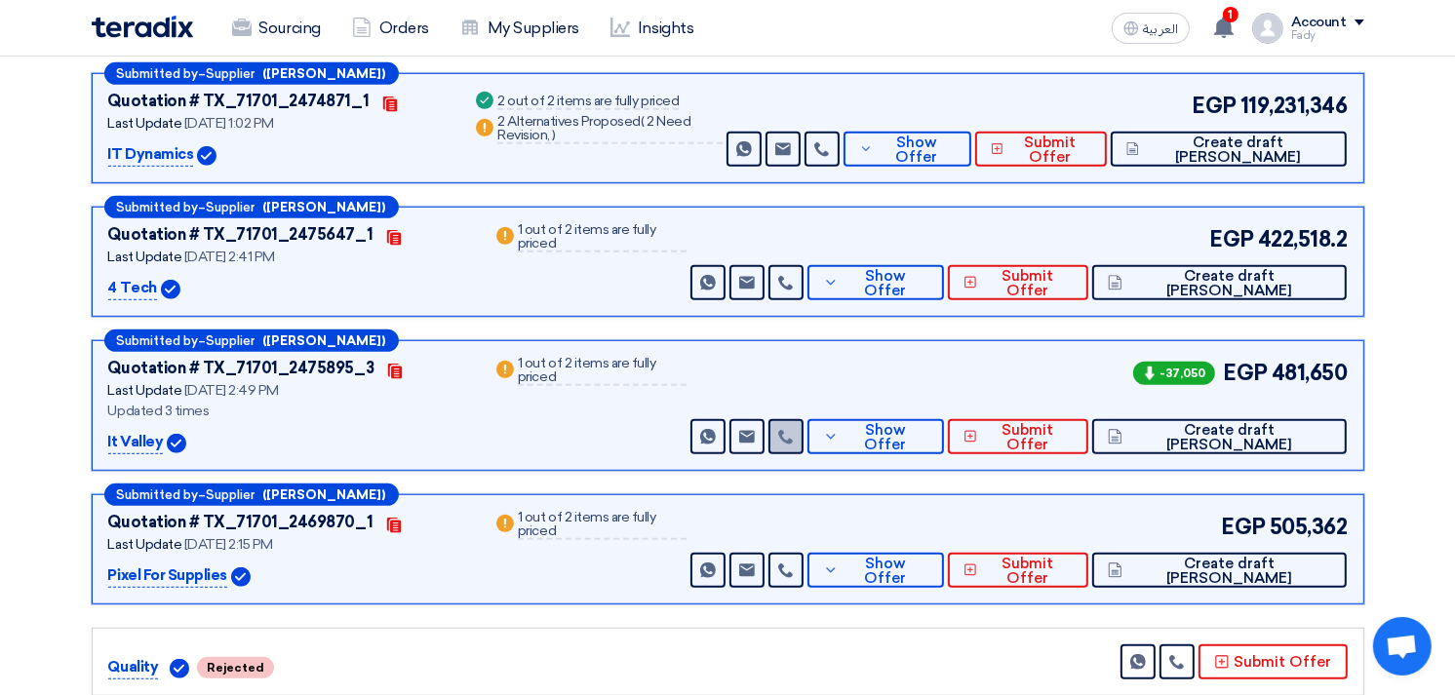
click at [794, 431] on icon at bounding box center [786, 437] width 16 height 16
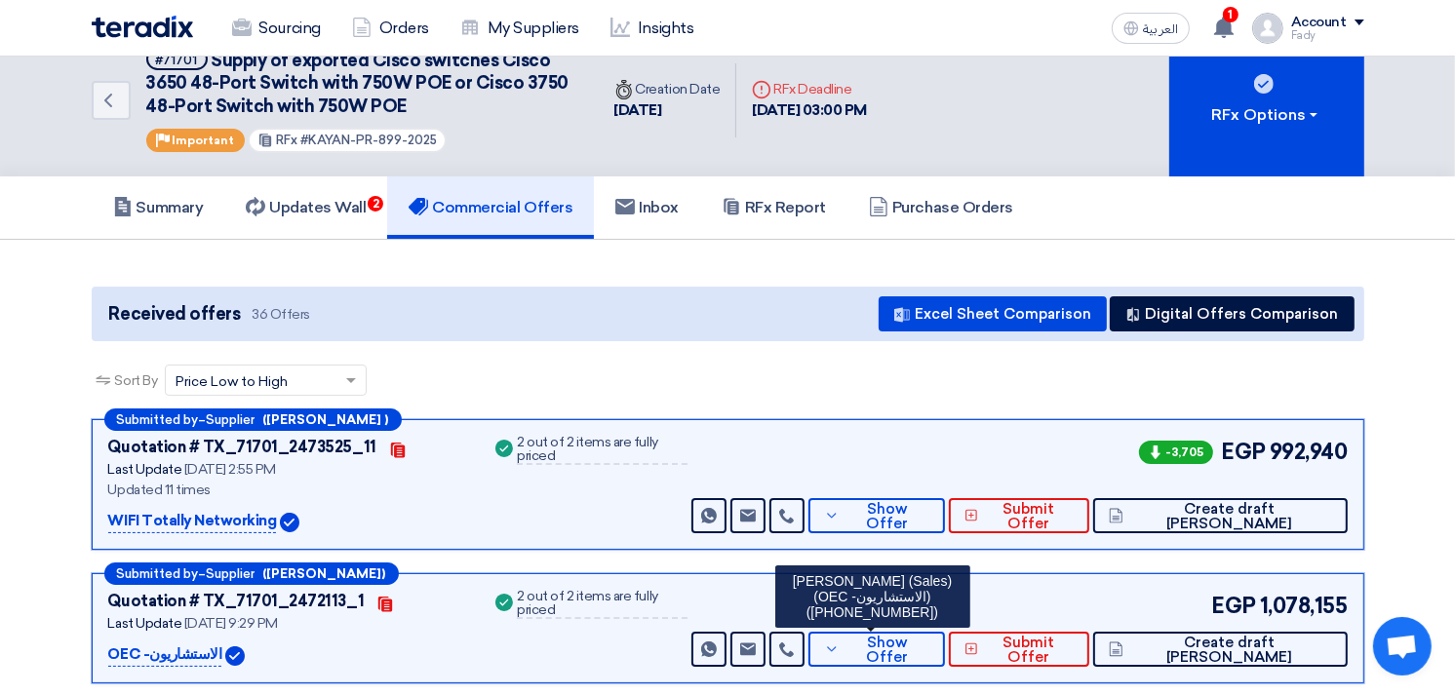
scroll to position [0, 0]
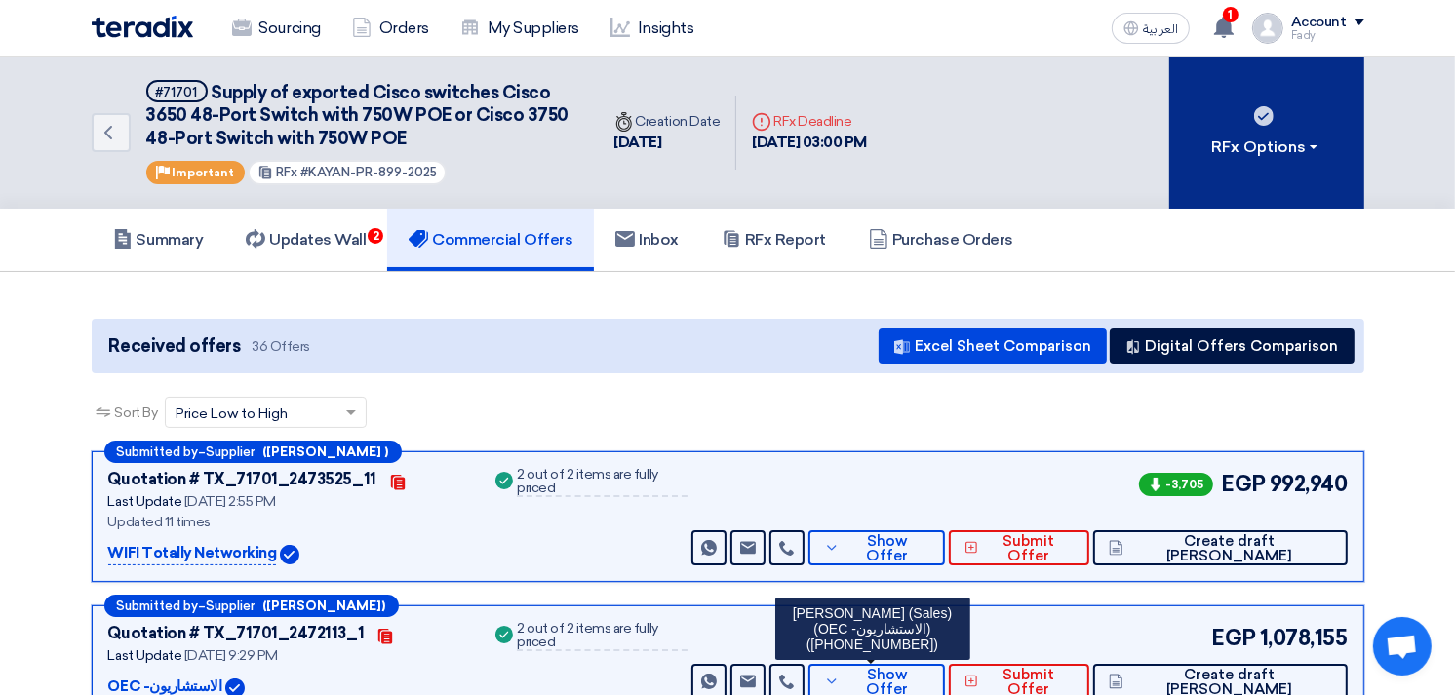
click at [1239, 123] on button "RFx Options" at bounding box center [1267, 133] width 195 height 152
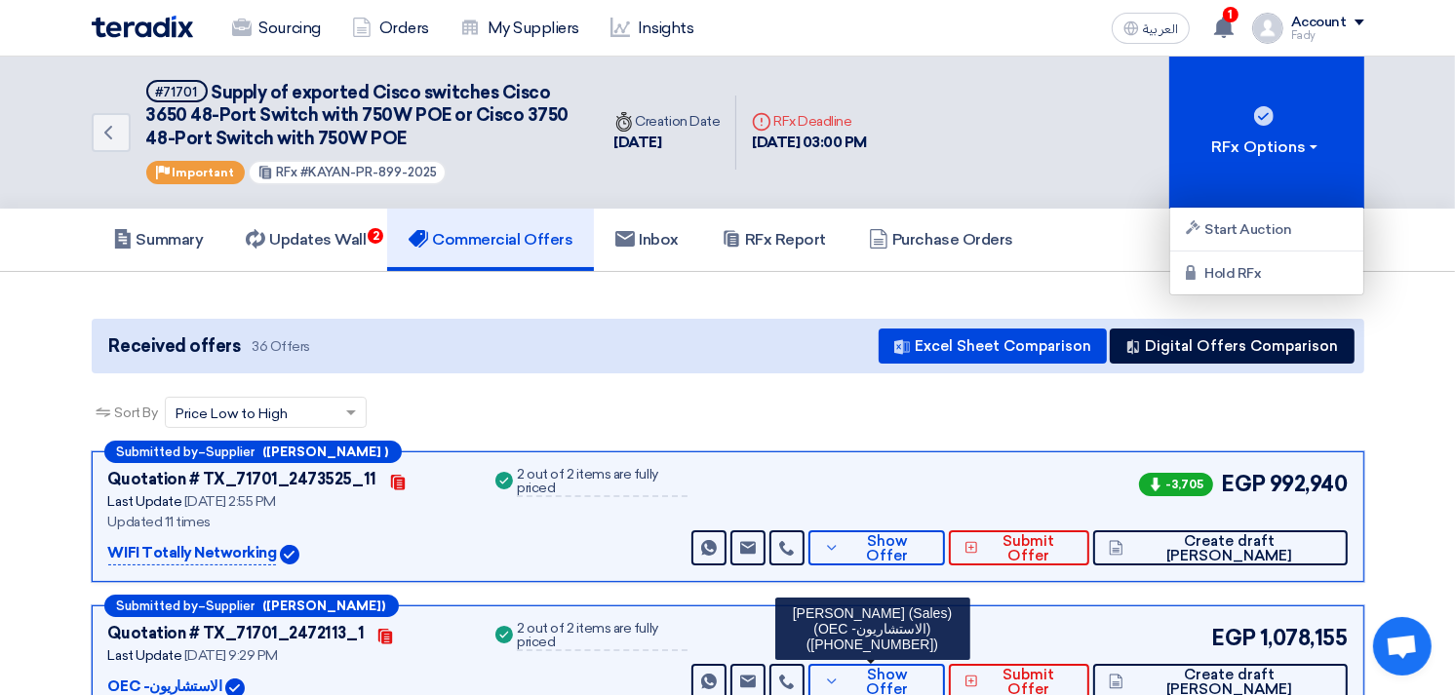
click at [812, 408] on div "Sort By Sort by × Price Low to High ×" at bounding box center [728, 424] width 1273 height 55
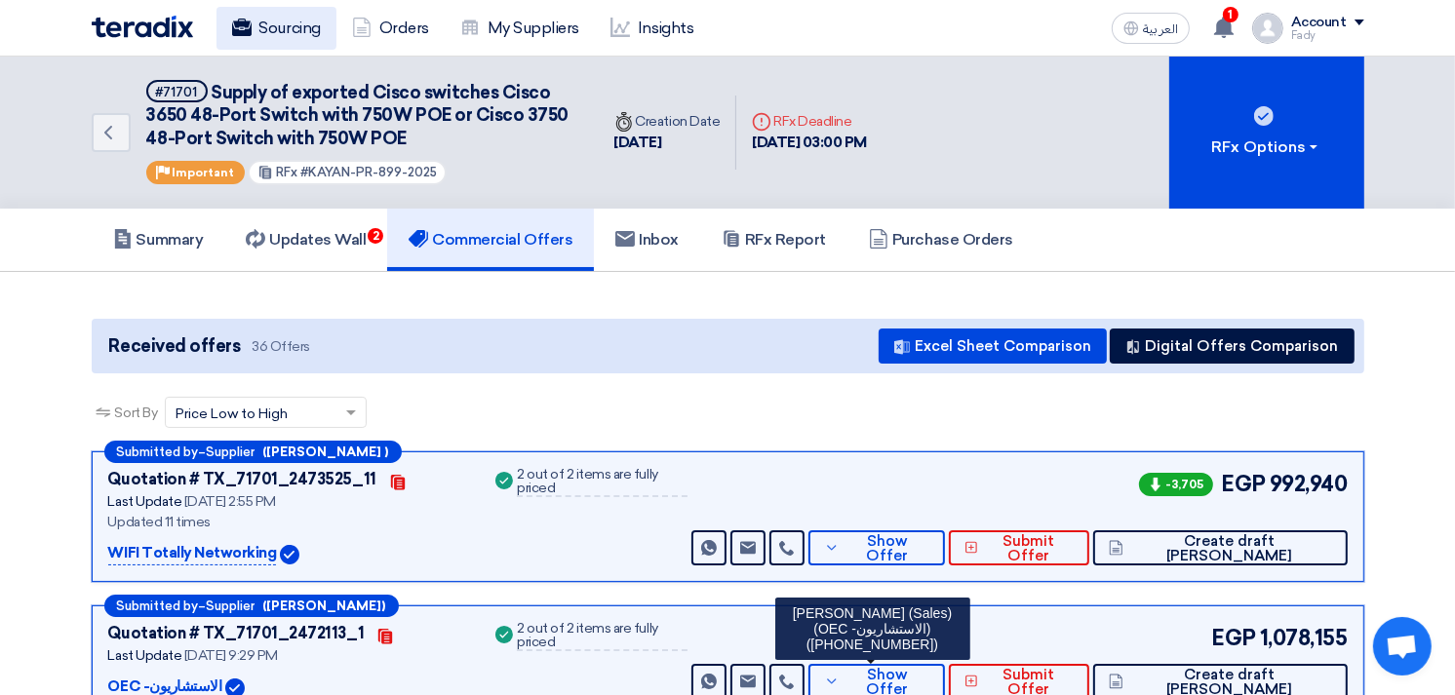
click at [277, 26] on link "Sourcing" at bounding box center [277, 28] width 120 height 43
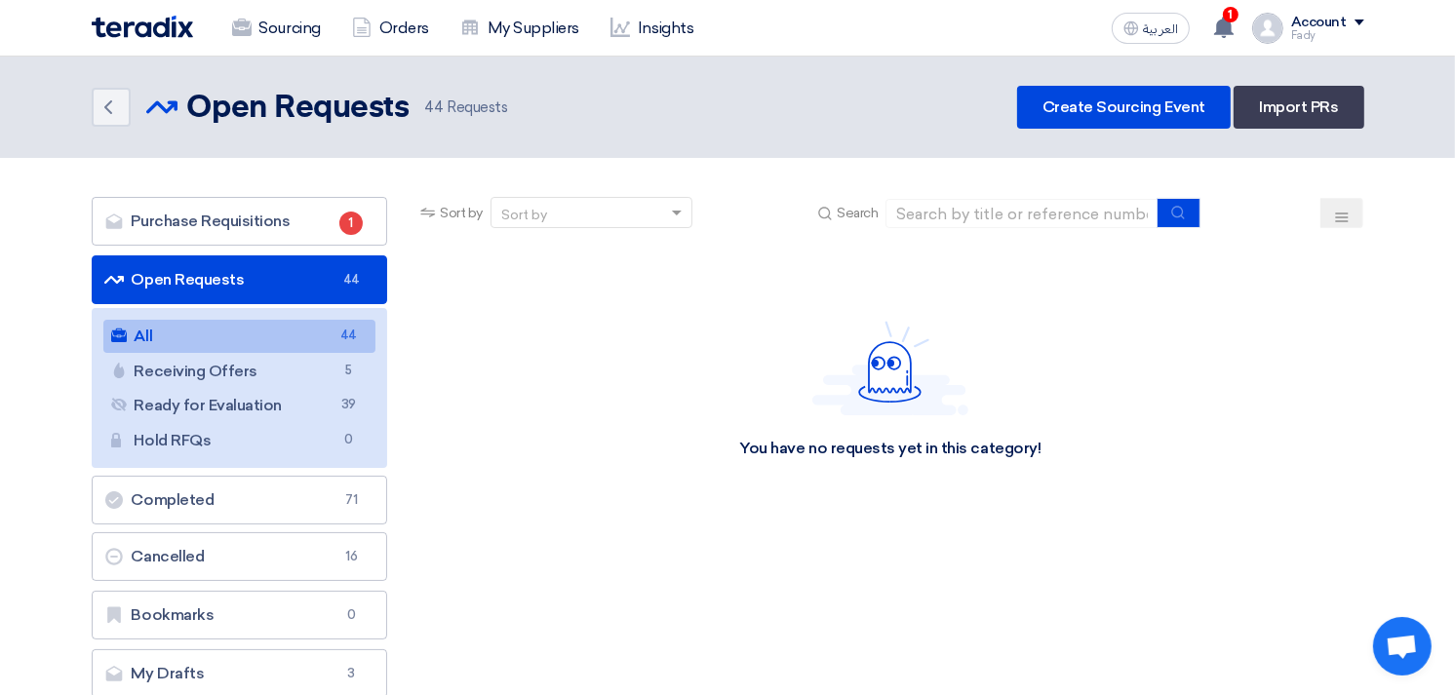
click at [256, 325] on link "All All 44" at bounding box center [239, 336] width 273 height 33
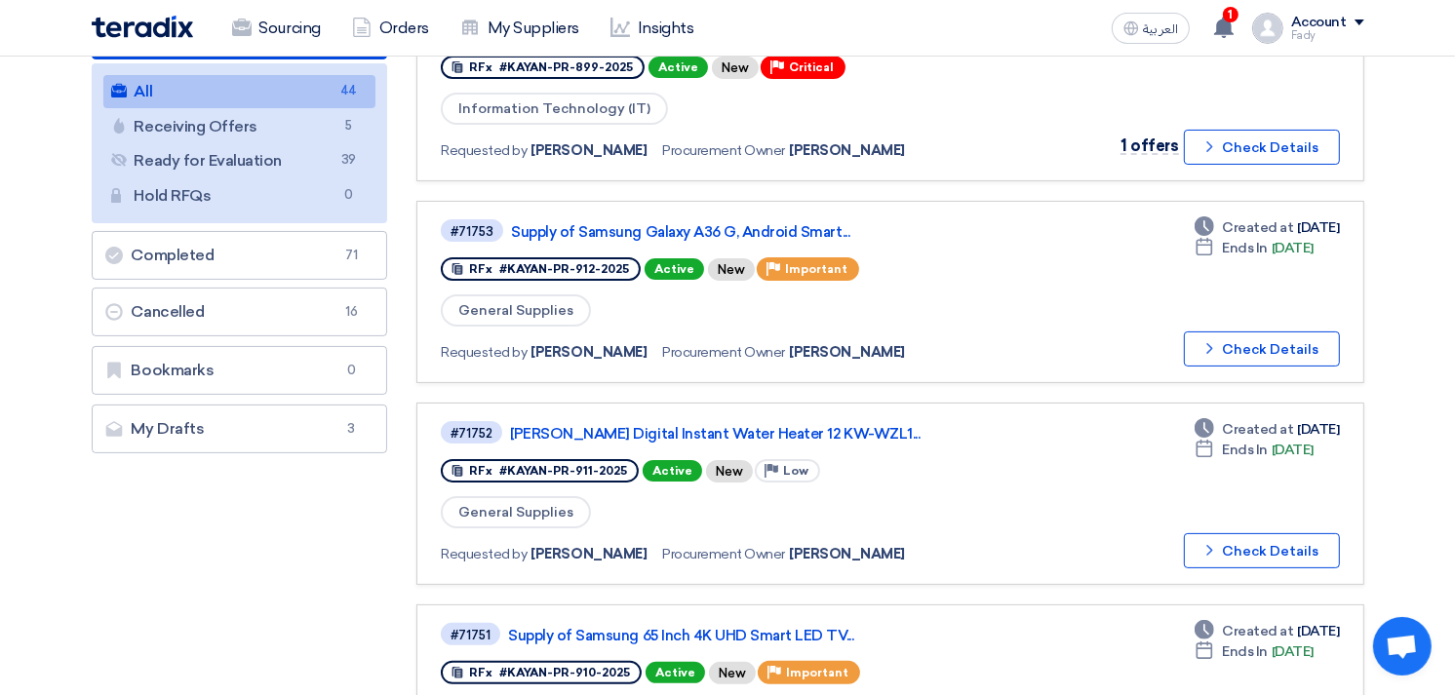
scroll to position [108, 0]
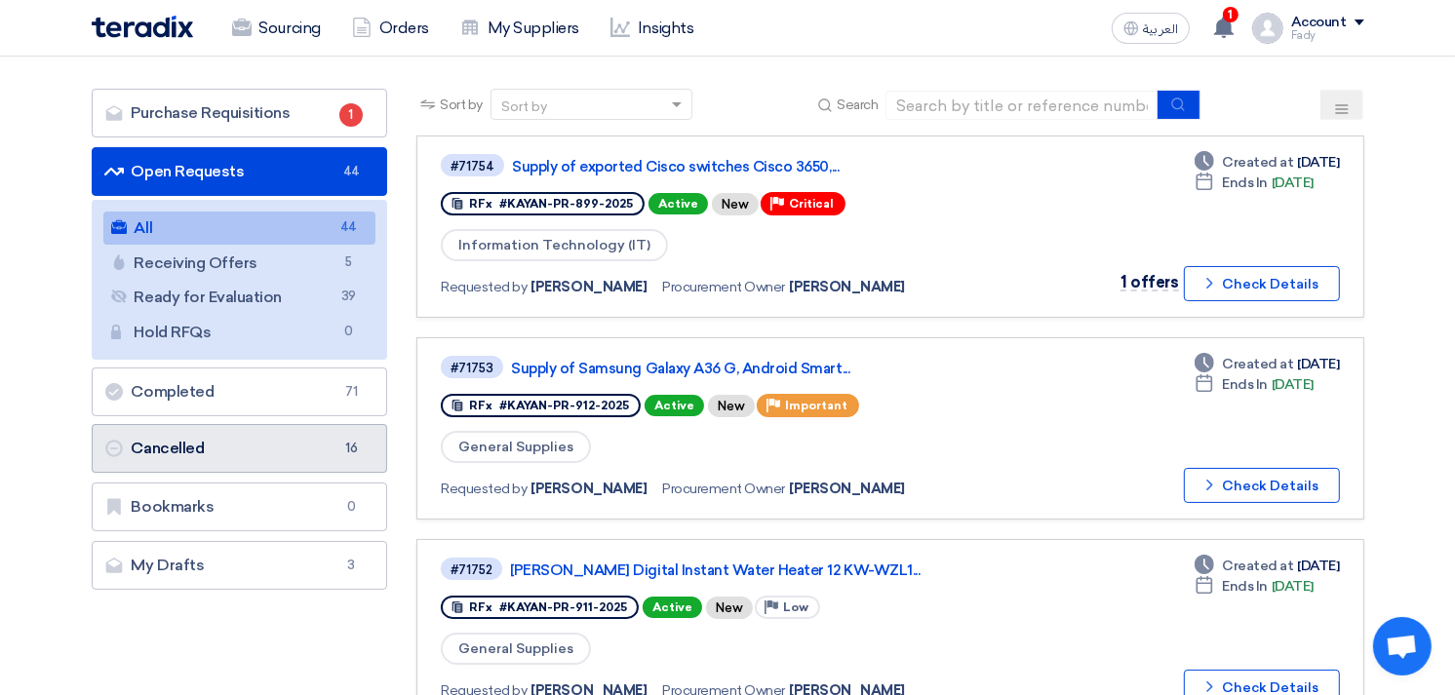
click at [266, 440] on link "Cancelled Cancelled 16" at bounding box center [240, 448] width 297 height 49
